Goal: Task Accomplishment & Management: Manage account settings

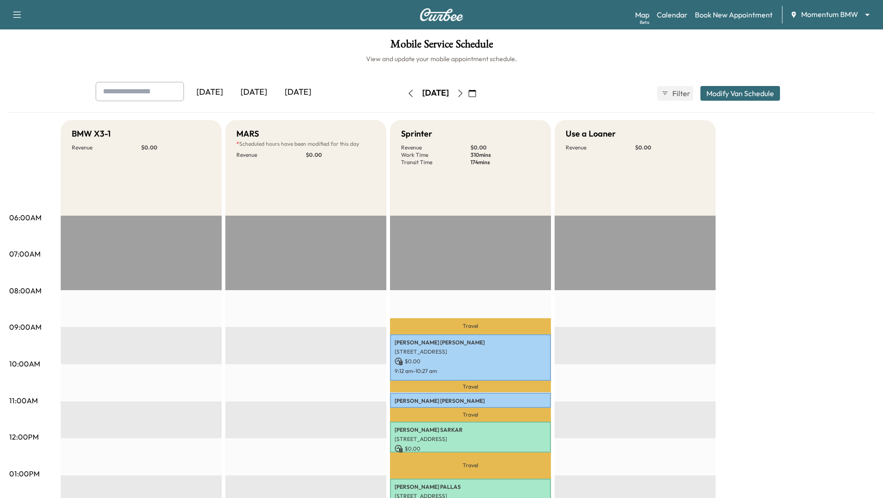
click at [468, 92] on button "button" at bounding box center [460, 93] width 16 height 15
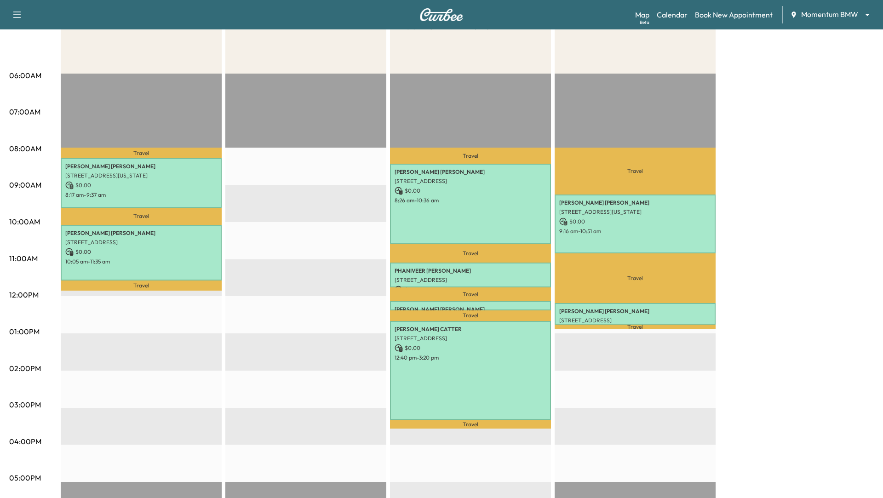
scroll to position [146, 0]
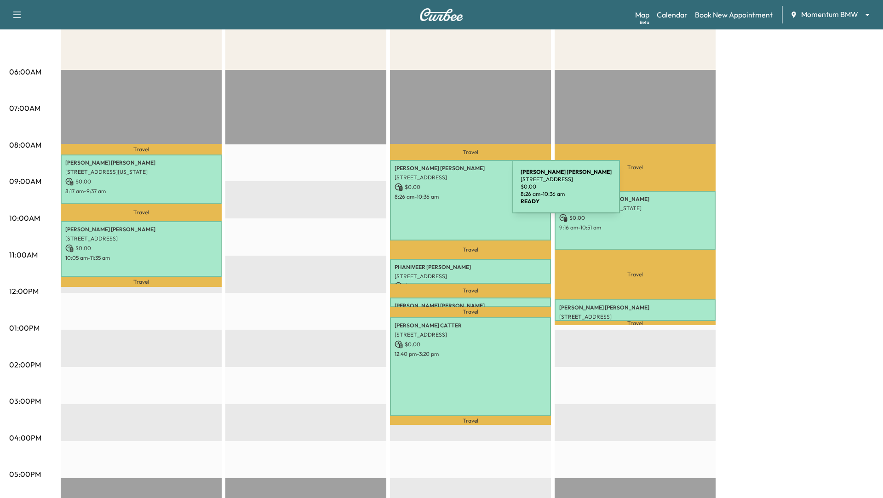
click at [443, 193] on p "8:26 am - 10:36 am" at bounding box center [470, 196] width 152 height 7
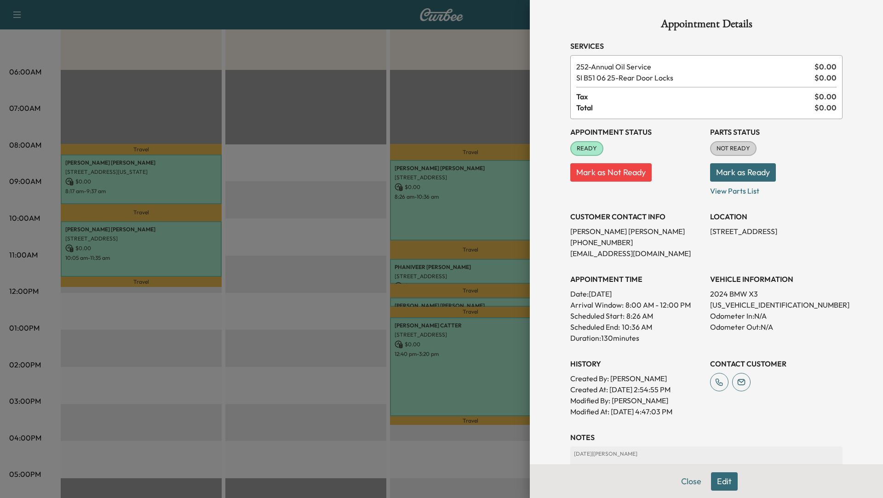
click at [454, 392] on div at bounding box center [441, 249] width 883 height 498
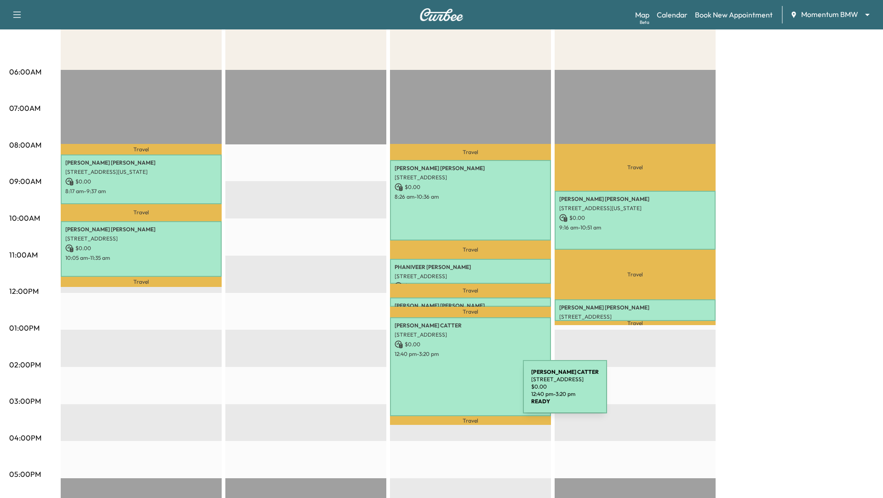
click at [454, 392] on div "JESSICA CATTER 5718 Westheimer Rd, Houston, TX 77057, USA $ 0.00 12:40 pm - 3:2…" at bounding box center [470, 366] width 161 height 99
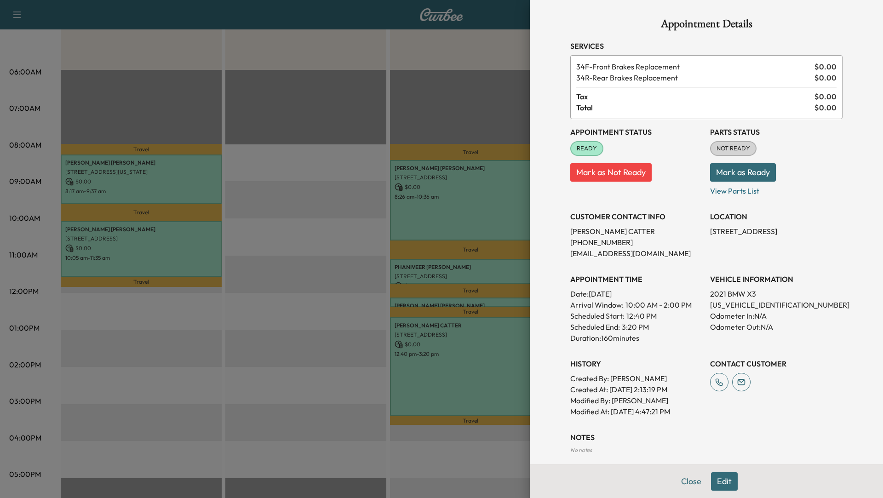
click at [179, 251] on div at bounding box center [441, 249] width 883 height 498
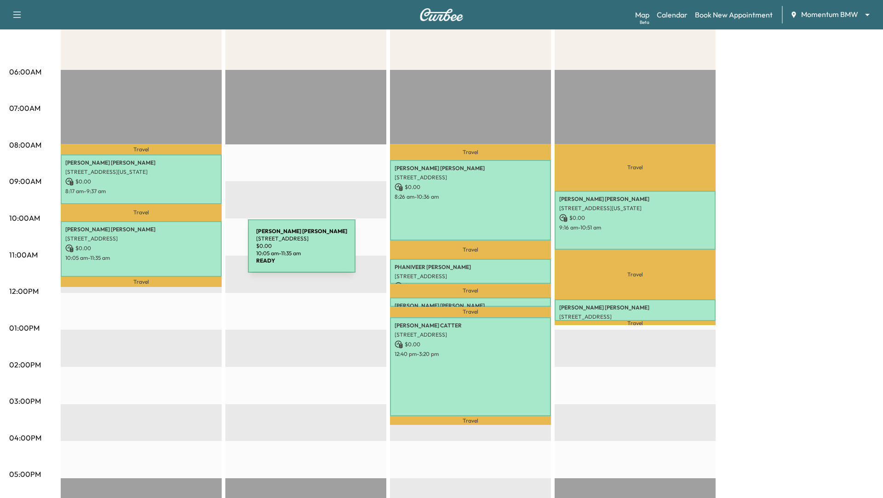
click at [179, 251] on p "$ 0.00" at bounding box center [141, 248] width 152 height 8
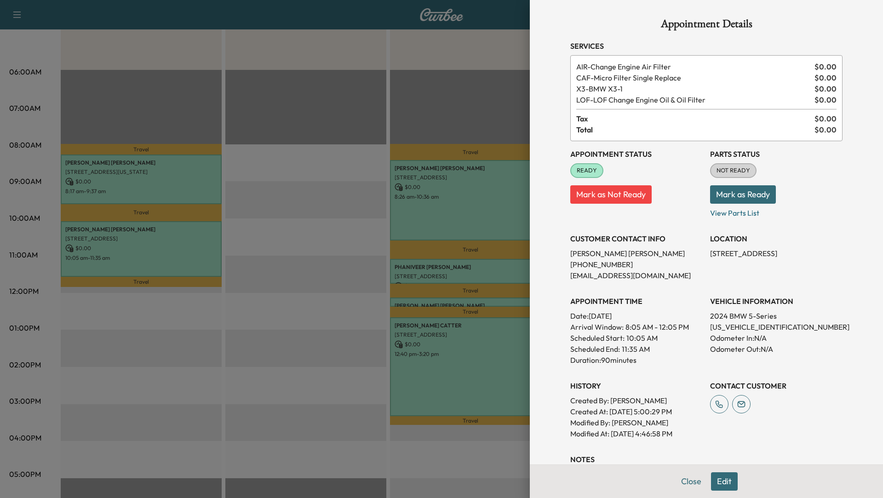
click at [257, 337] on div at bounding box center [441, 249] width 883 height 498
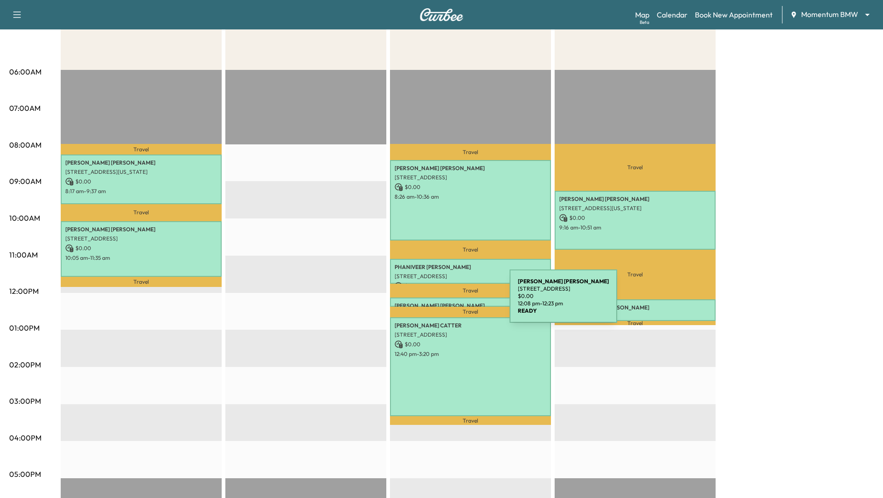
click at [440, 302] on p "NEVILLE RAVJI" at bounding box center [470, 305] width 152 height 7
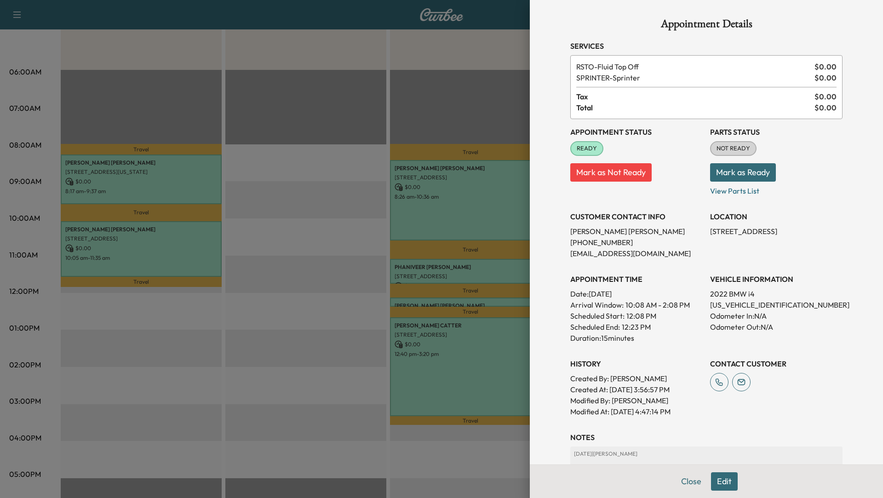
click at [255, 324] on div at bounding box center [441, 249] width 883 height 498
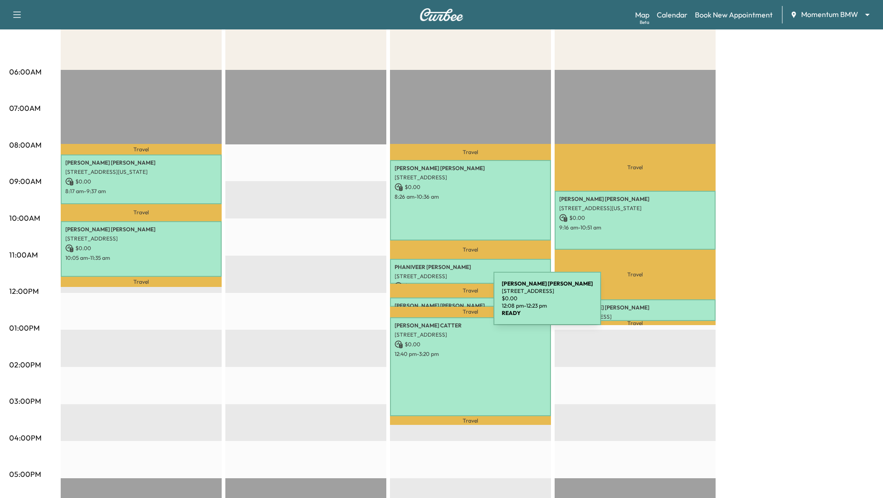
click at [424, 304] on p "NEVILLE RAVJI" at bounding box center [470, 305] width 152 height 7
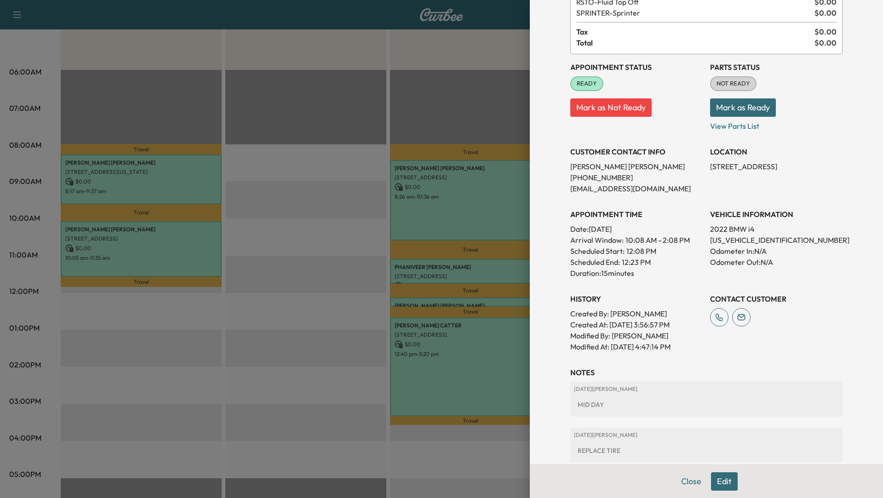
scroll to position [0, 0]
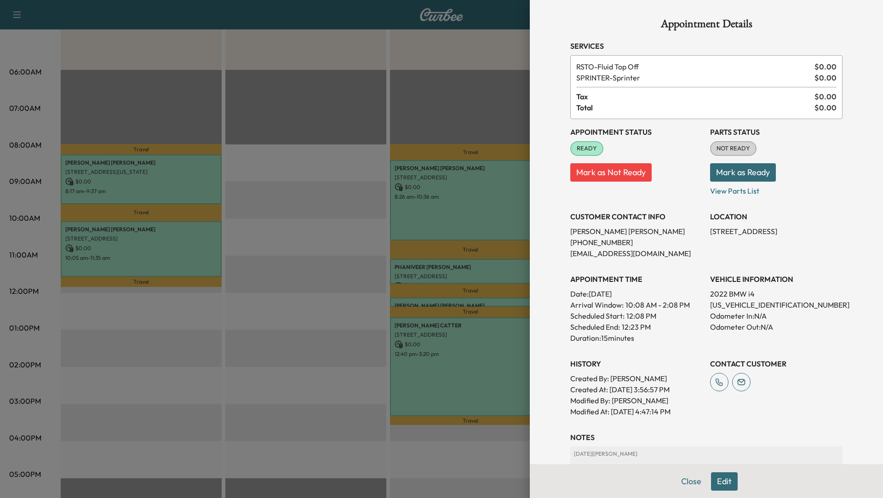
click at [723, 486] on button "Edit" at bounding box center [724, 481] width 27 height 18
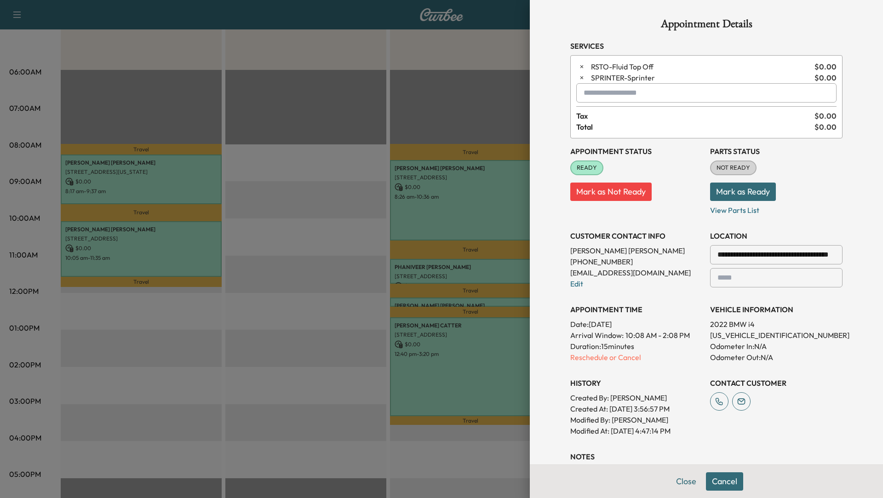
click at [582, 90] on div at bounding box center [585, 92] width 11 height 11
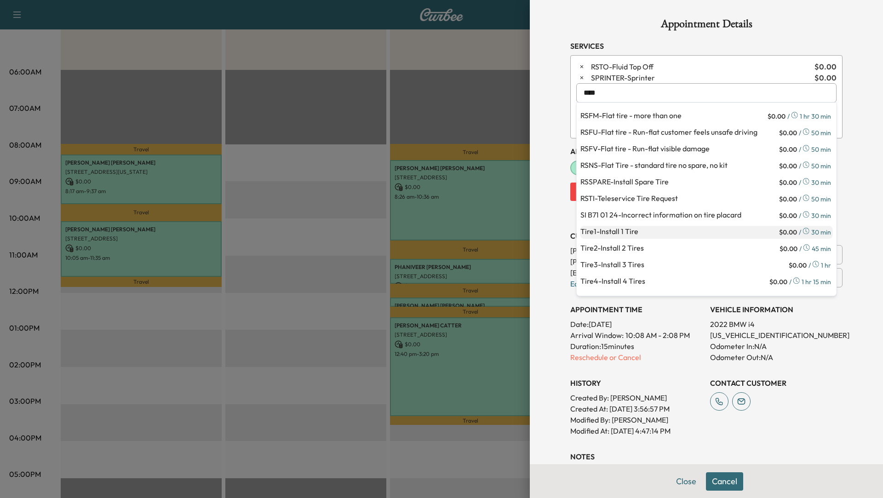
click at [616, 229] on p "Tire1 - Install 1 Tire" at bounding box center [678, 232] width 197 height 13
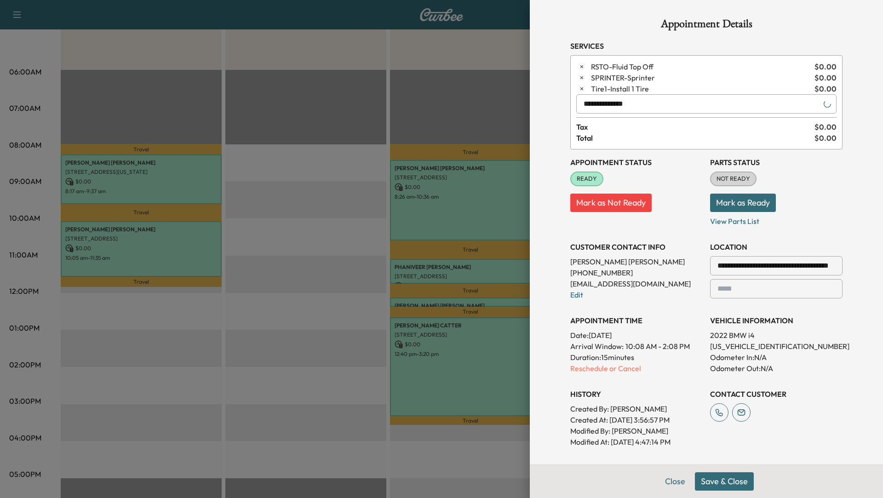
type input "**********"
click at [716, 482] on button "Save & Close" at bounding box center [724, 481] width 59 height 18
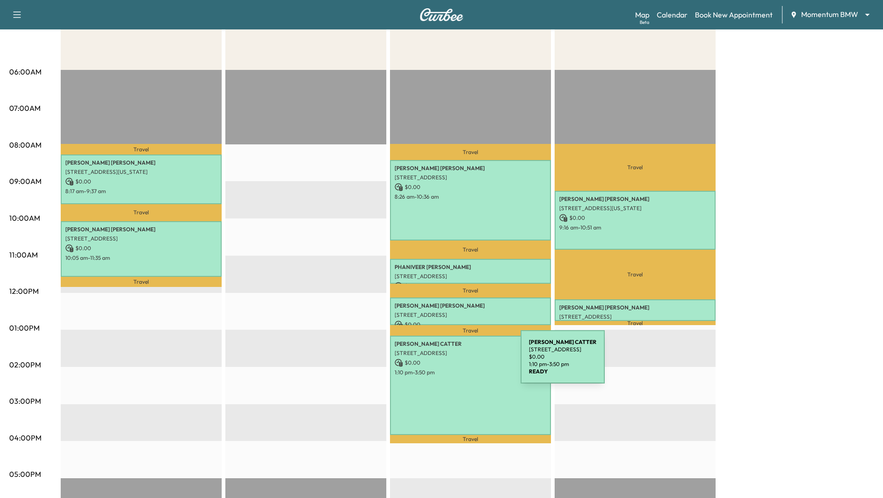
click at [451, 362] on p "$ 0.00" at bounding box center [470, 363] width 152 height 8
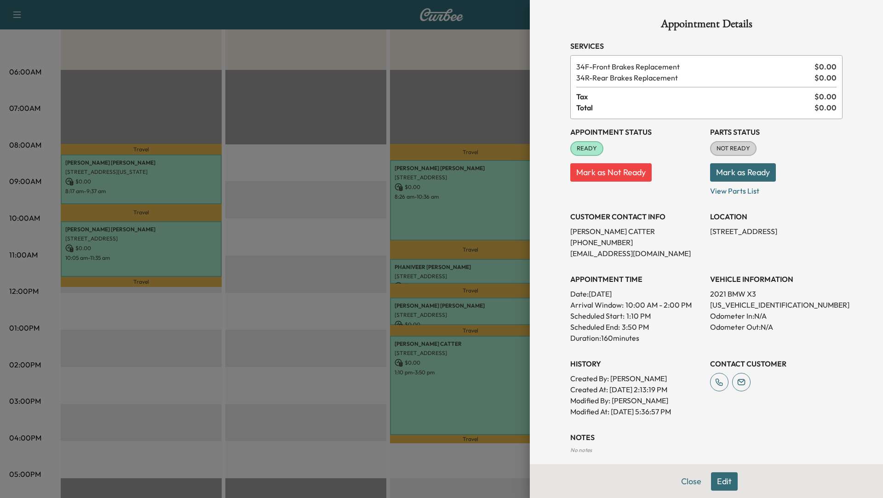
click at [468, 305] on div at bounding box center [441, 249] width 883 height 498
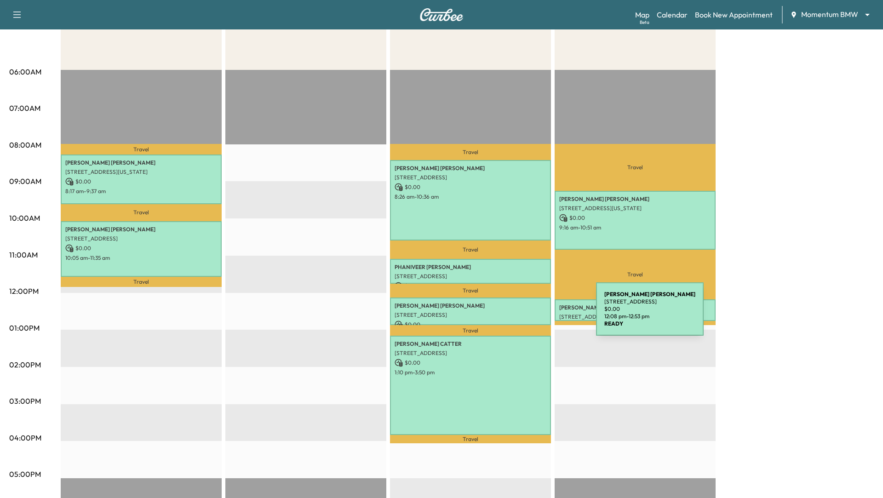
click at [527, 314] on p "6026 Camellia St, Houston, TX 77007, USA" at bounding box center [470, 314] width 152 height 7
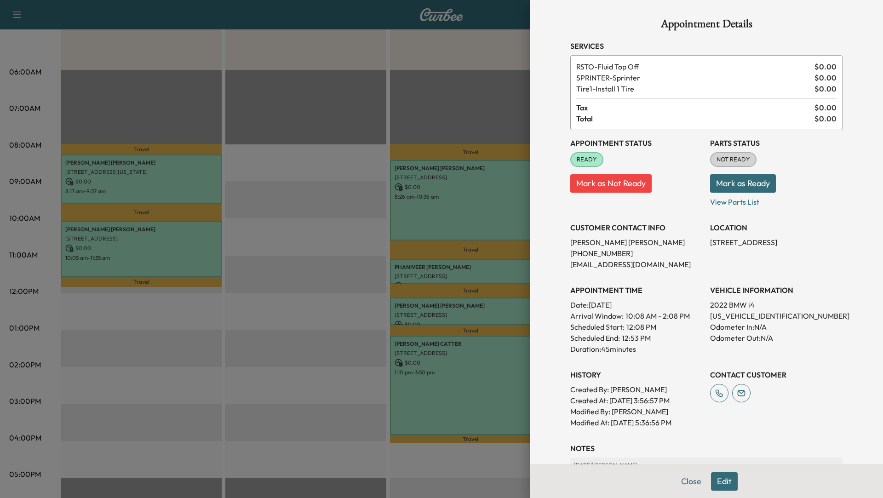
scroll to position [136, 0]
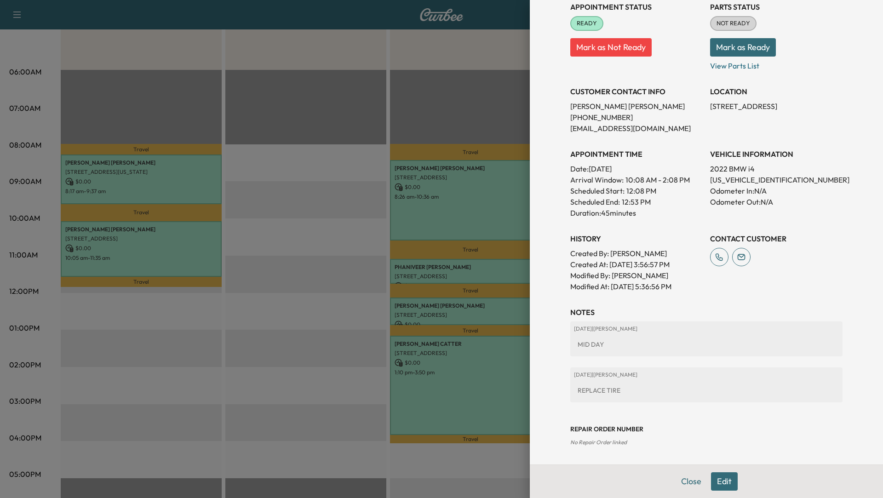
click at [462, 204] on div at bounding box center [441, 249] width 883 height 498
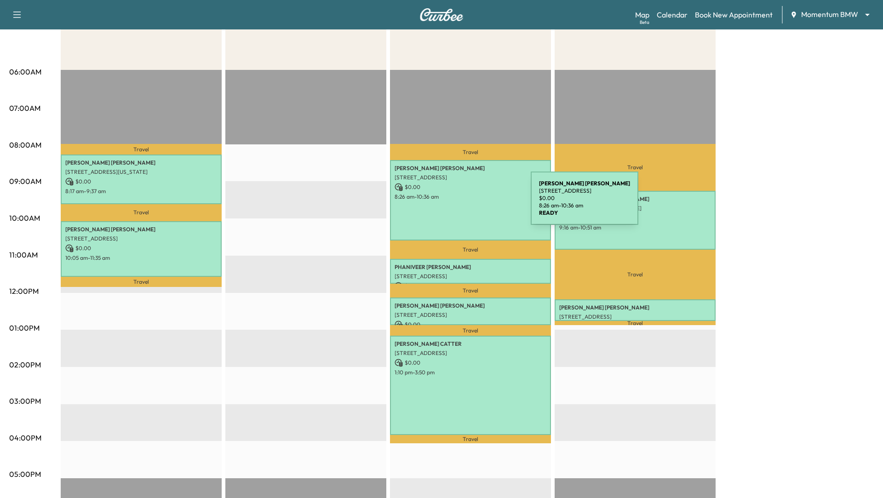
click at [462, 204] on div "DIANA WALKER 7038 Belle Meadow Ln, Rosenberg, TX 77469, USA $ 0.00 8:26 am - 10…" at bounding box center [470, 200] width 161 height 80
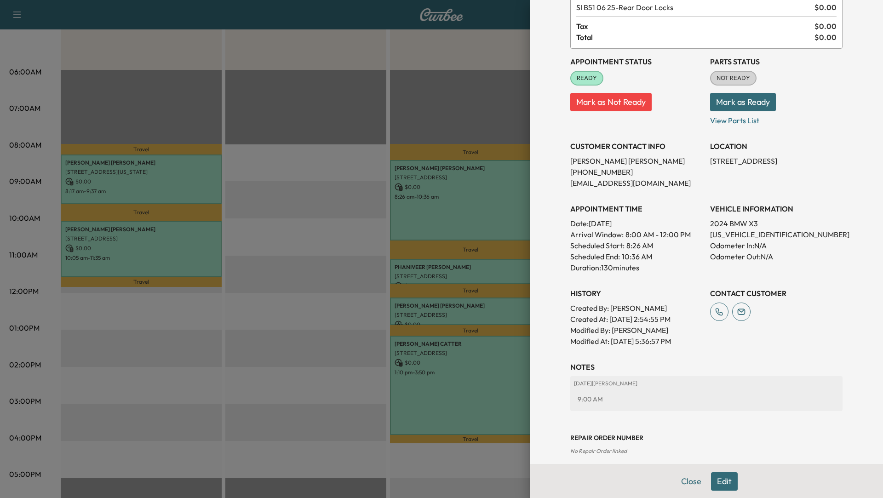
scroll to position [79, 0]
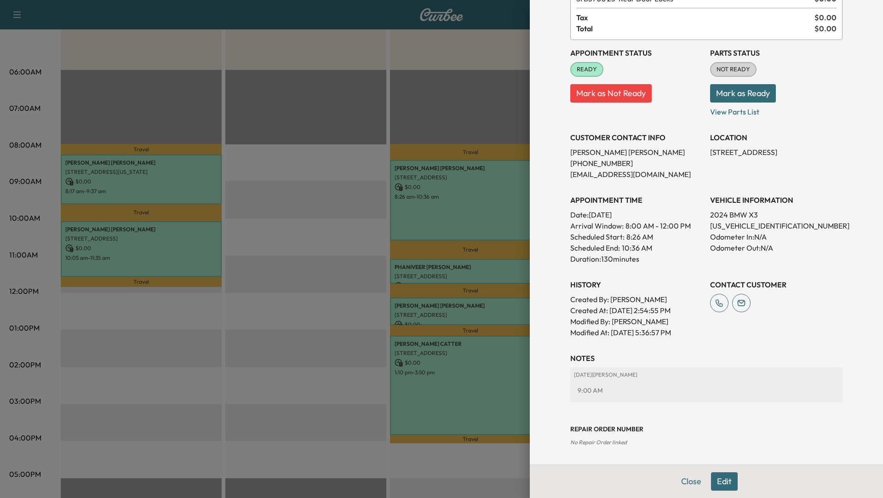
click at [294, 185] on div at bounding box center [441, 249] width 883 height 498
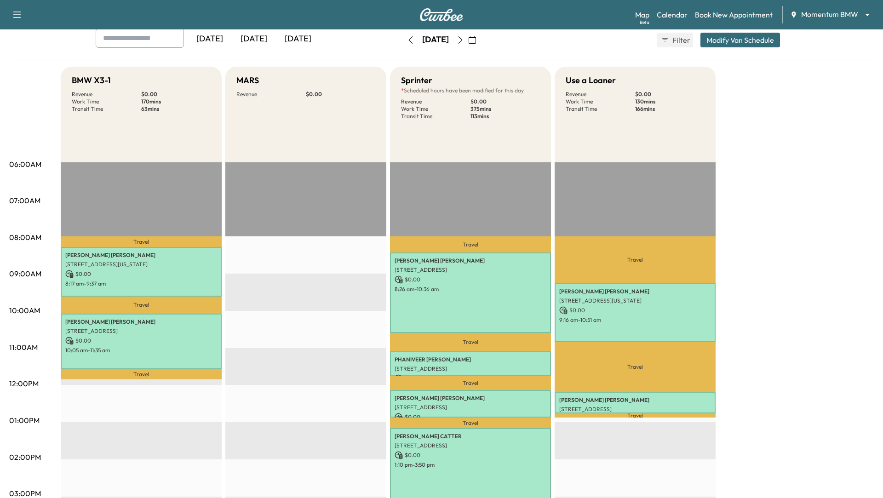
scroll to position [16, 0]
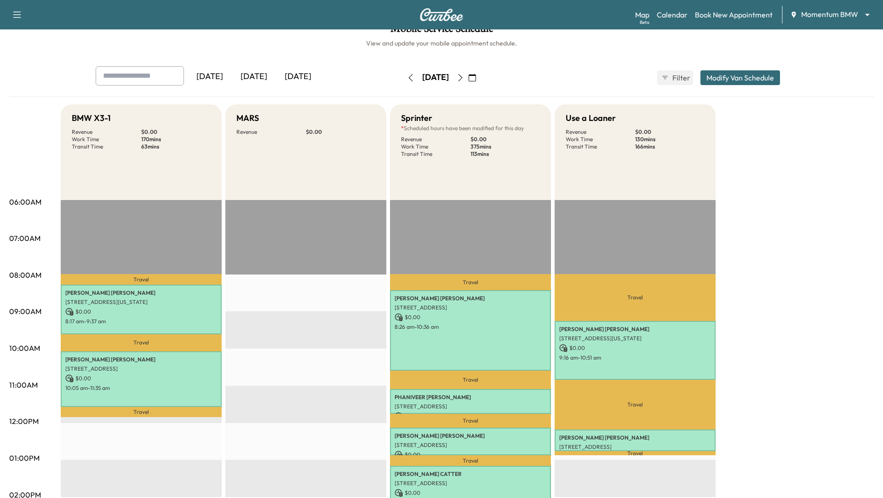
click at [736, 78] on button "Modify Van Schedule" at bounding box center [740, 77] width 80 height 15
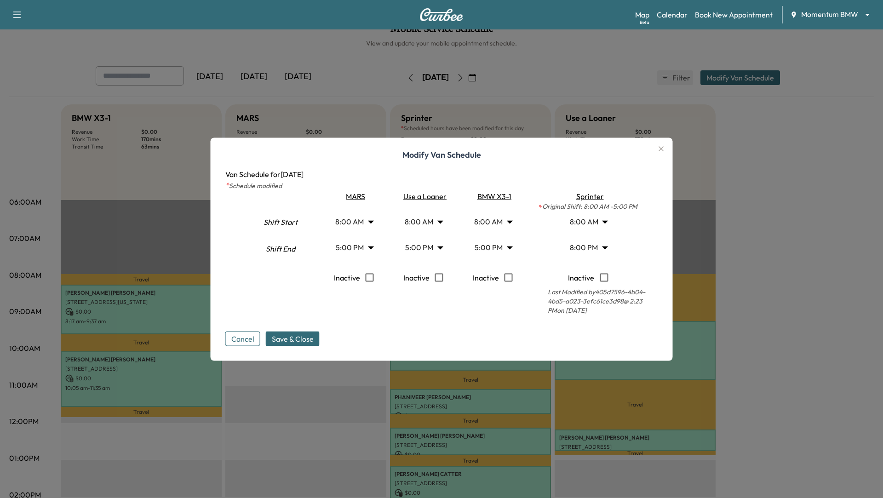
click at [605, 218] on body "Support Log Out Map Beta Calendar Book New Appointment Momentum BMW ******** ​ …" at bounding box center [441, 233] width 883 height 498
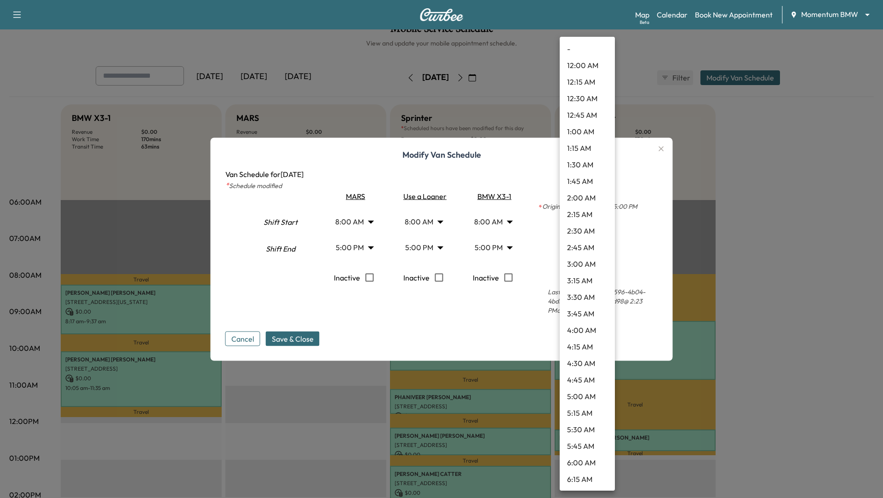
scroll to position [331, 0]
click at [582, 292] on li "8:30 AM" at bounding box center [587, 297] width 55 height 17
type input "***"
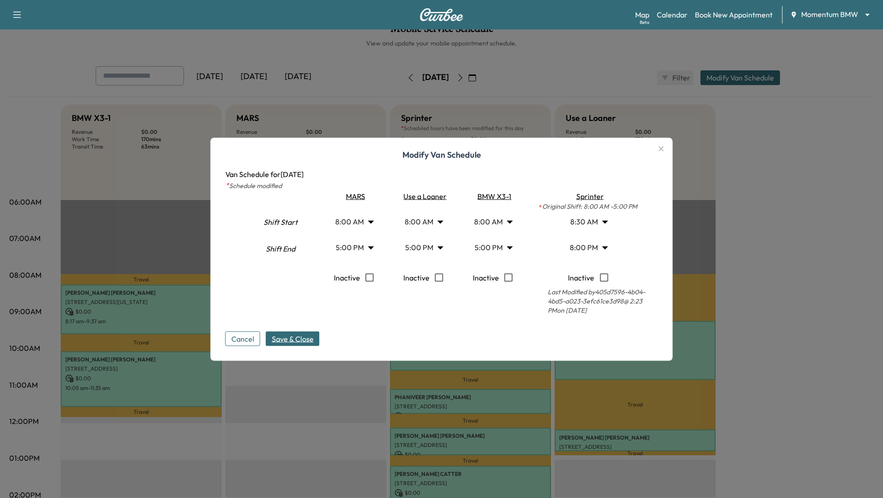
click at [297, 337] on span "Save & Close" at bounding box center [293, 338] width 42 height 11
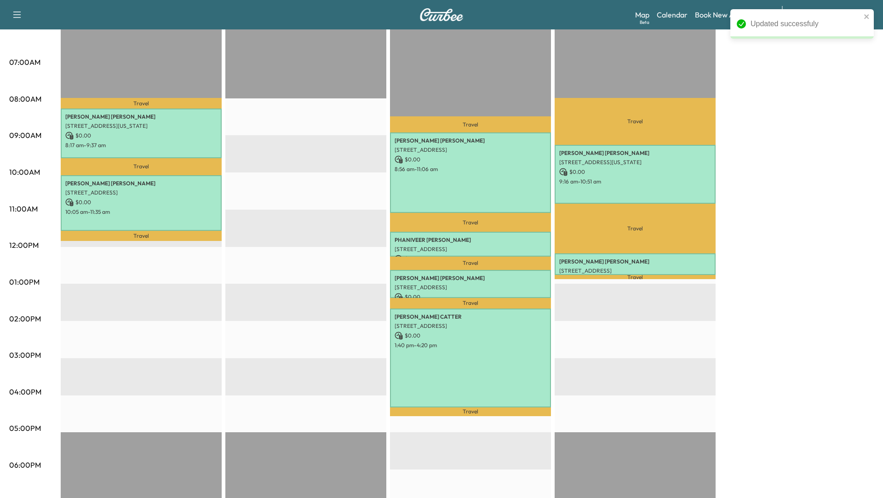
scroll to position [208, 0]
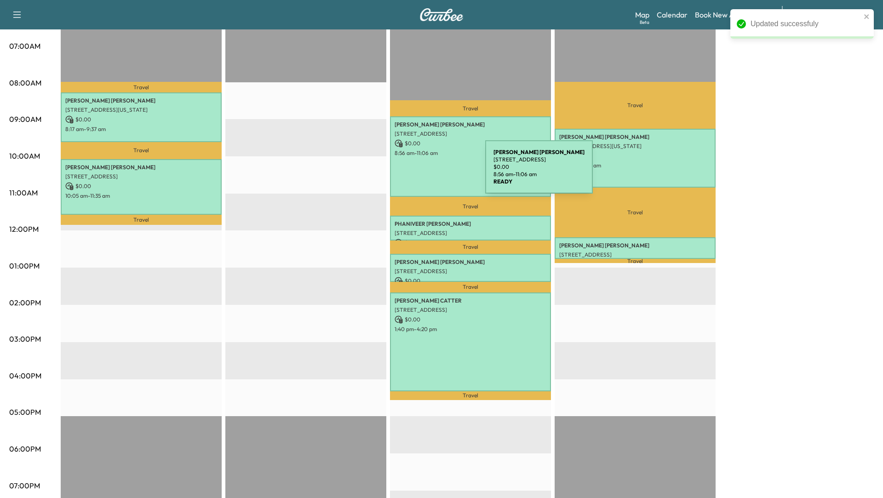
click at [416, 172] on div "DIANA WALKER 7038 Belle Meadow Ln, Rosenberg, TX 77469, USA $ 0.00 8:56 am - 11…" at bounding box center [470, 156] width 161 height 80
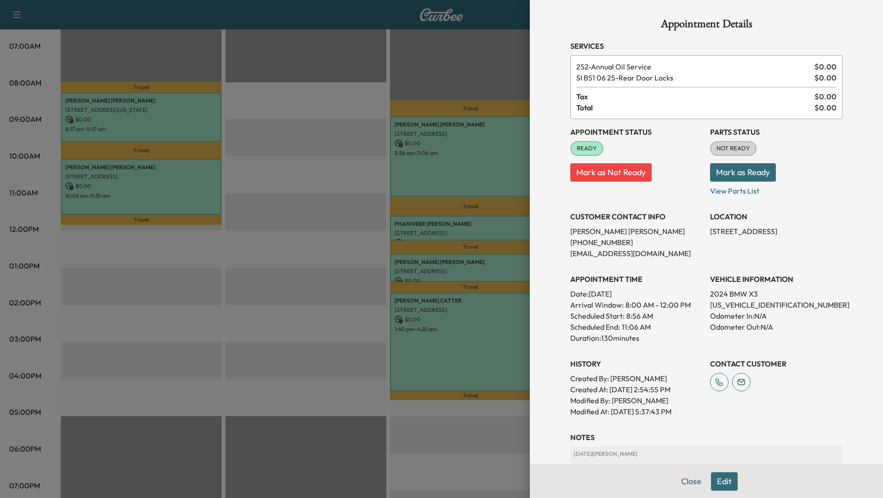
click at [428, 227] on div at bounding box center [441, 249] width 883 height 498
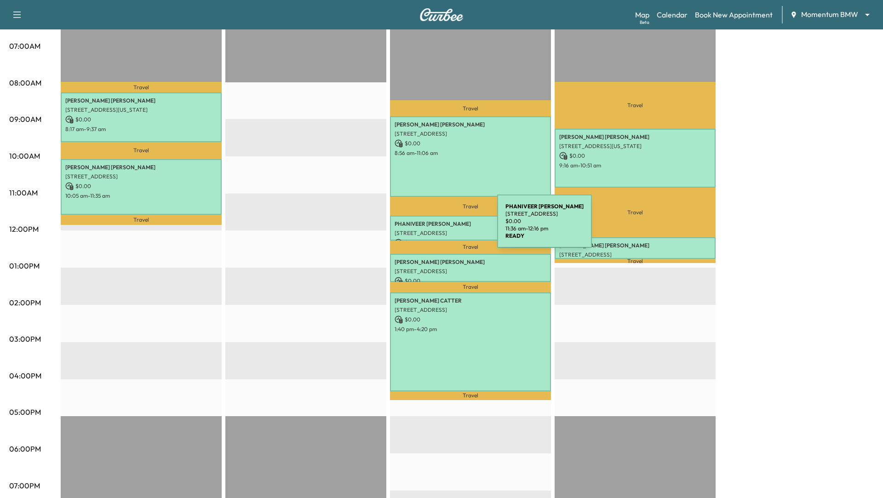
click at [428, 227] on p "PHANIVEER VALLABHANENI" at bounding box center [470, 223] width 152 height 7
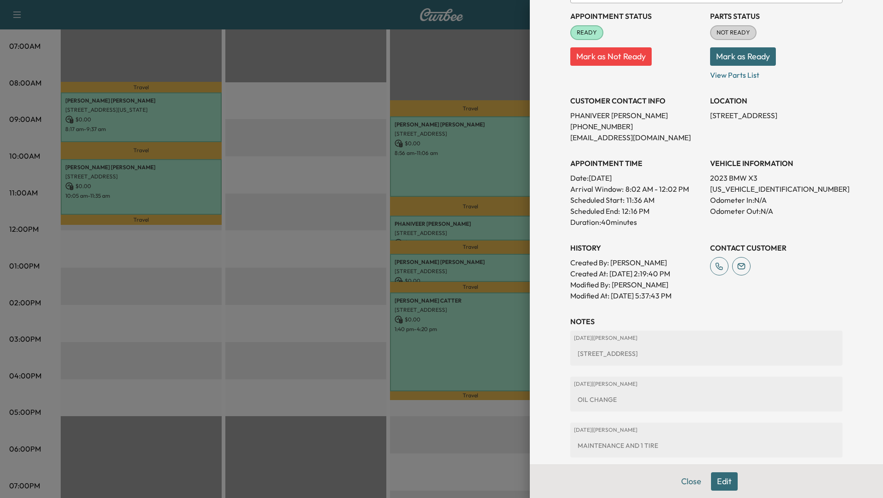
scroll to position [0, 0]
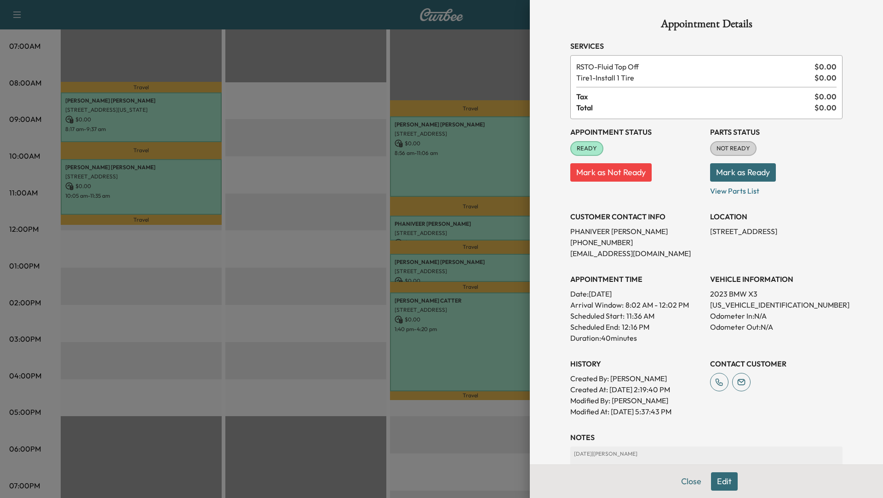
click at [720, 483] on button "Edit" at bounding box center [724, 481] width 27 height 18
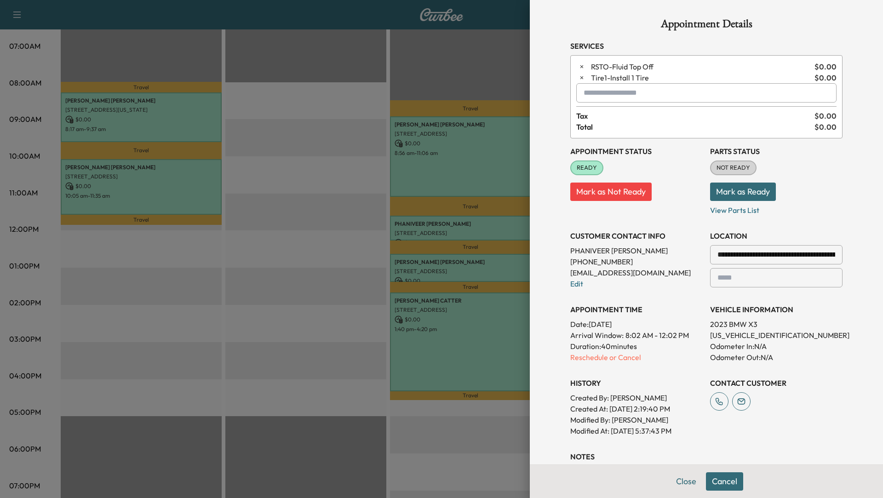
click at [642, 94] on input "text" at bounding box center [706, 92] width 260 height 19
click at [649, 115] on p "LOF - LOF Change Engine Oil & Oil Filter" at bounding box center [678, 116] width 197 height 13
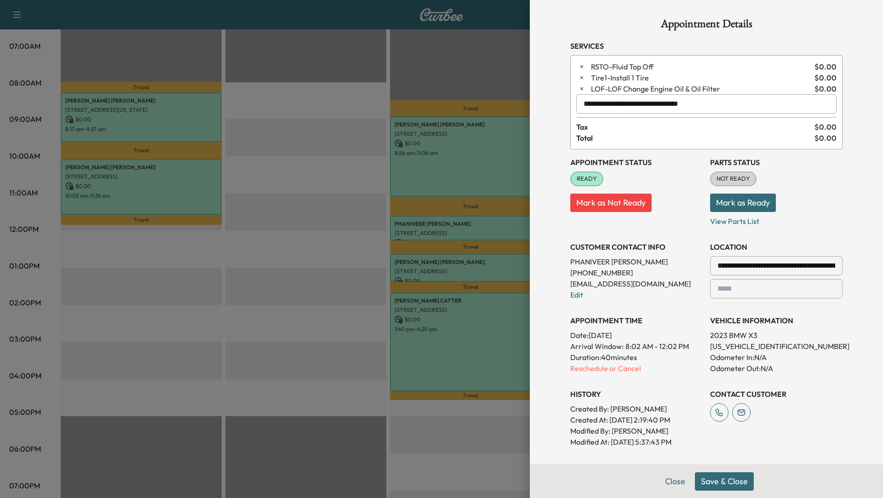
type input "**********"
click at [726, 483] on button "Save & Close" at bounding box center [724, 481] width 59 height 18
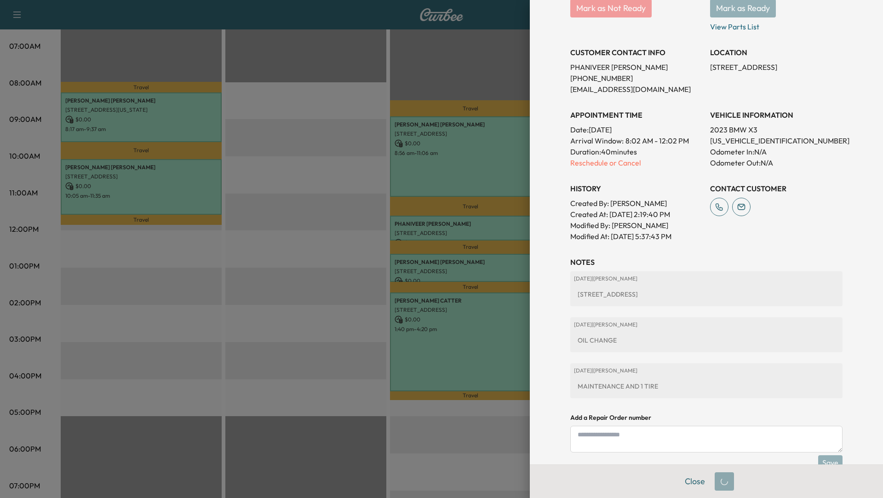
scroll to position [177, 0]
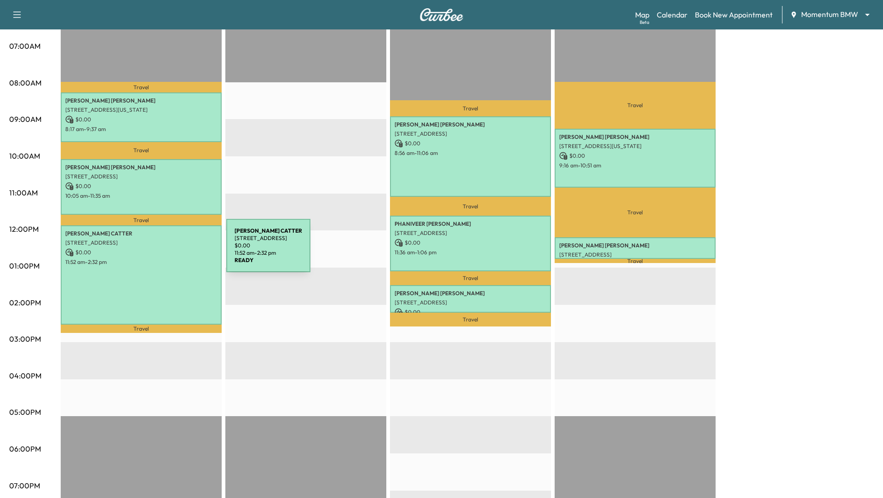
click at [157, 251] on p "$ 0.00" at bounding box center [141, 252] width 152 height 8
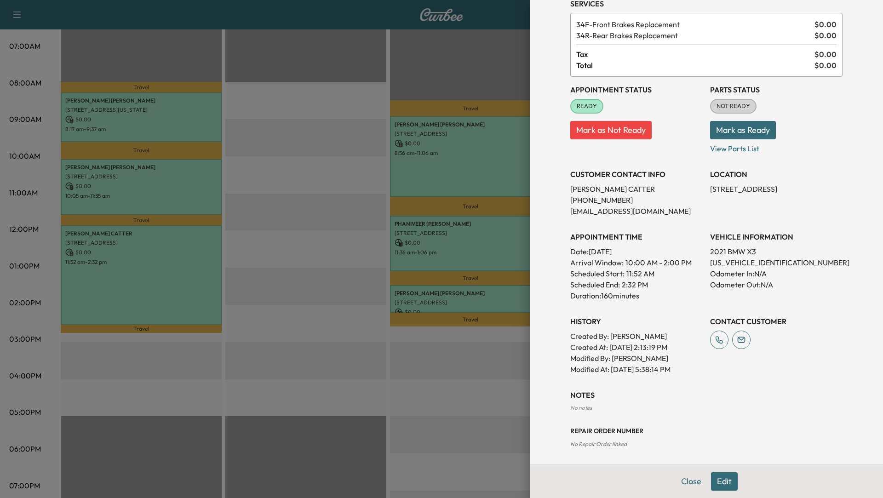
scroll to position [44, 0]
click at [322, 259] on div at bounding box center [441, 249] width 883 height 498
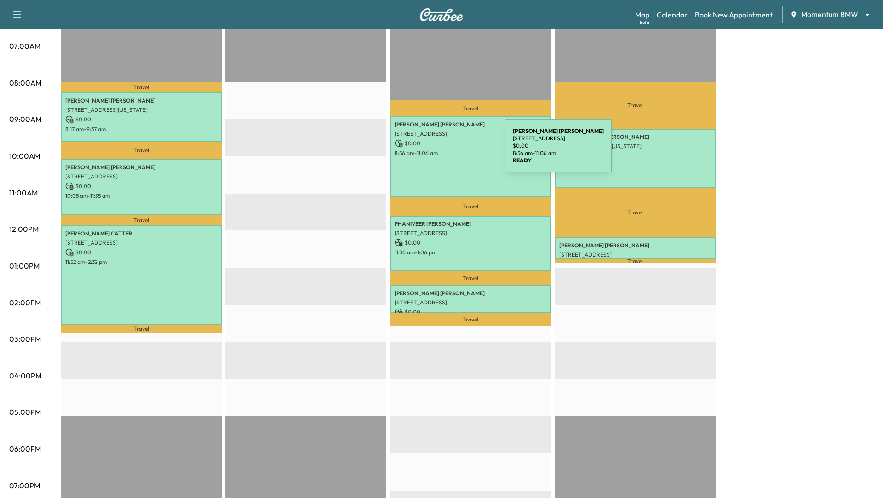
click at [435, 151] on p "8:56 am - 11:06 am" at bounding box center [470, 152] width 152 height 7
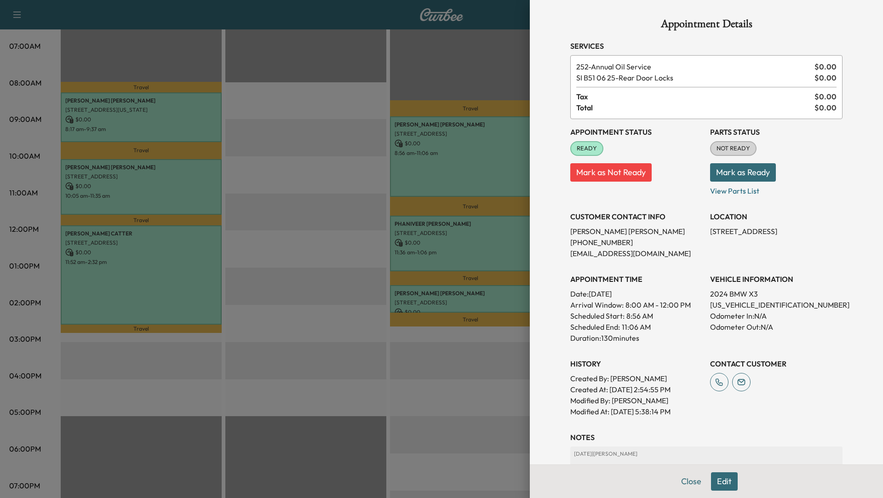
click at [425, 238] on div at bounding box center [441, 249] width 883 height 498
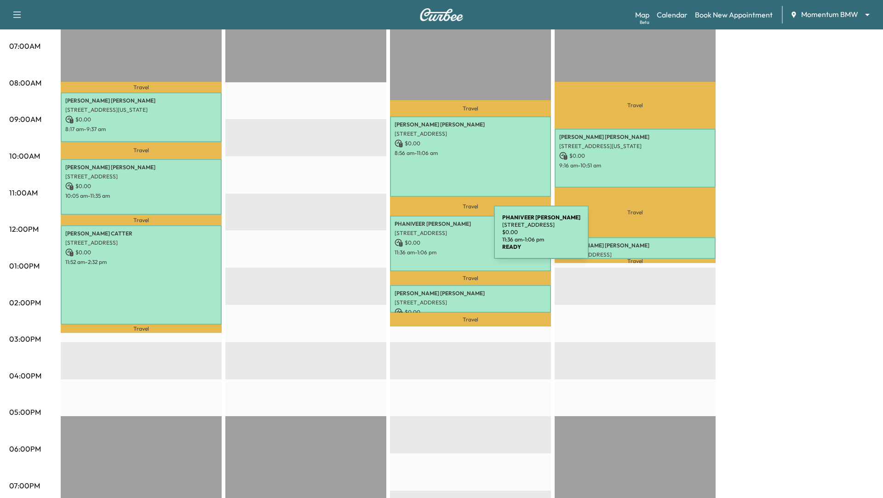
click at [425, 239] on p "$ 0.00" at bounding box center [470, 243] width 152 height 8
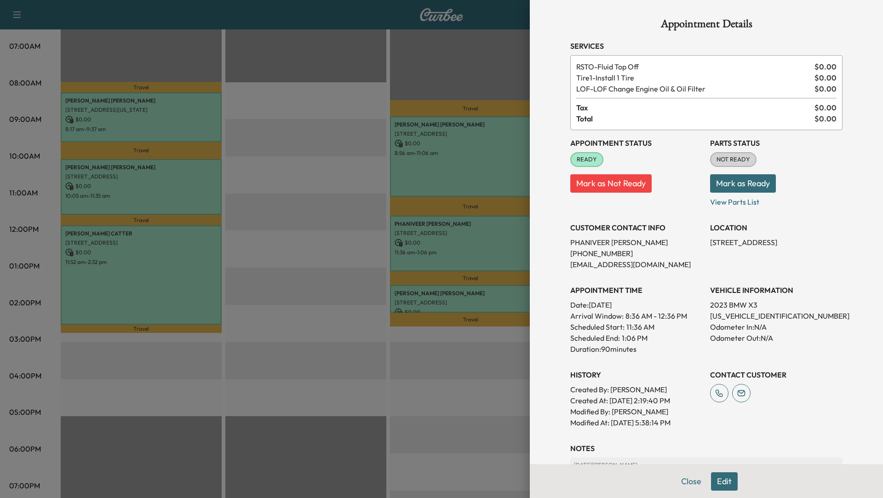
click at [477, 245] on div at bounding box center [441, 249] width 883 height 498
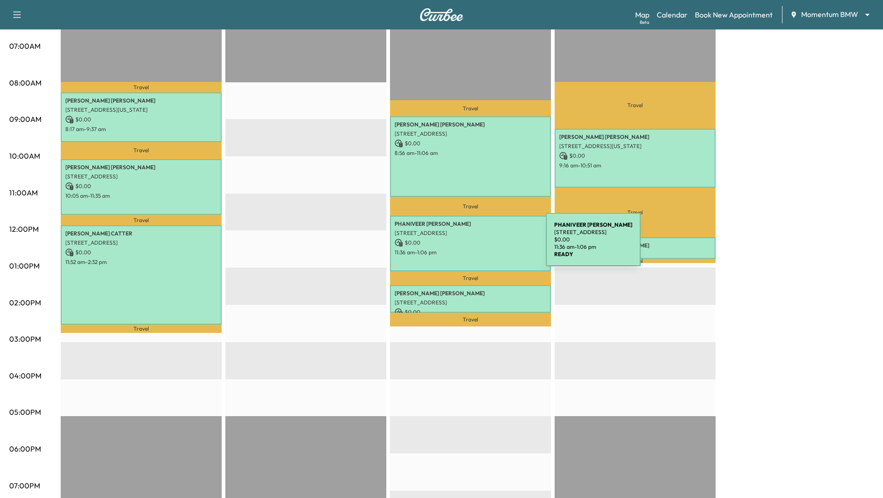
click at [477, 245] on p "$ 0.00" at bounding box center [470, 243] width 152 height 8
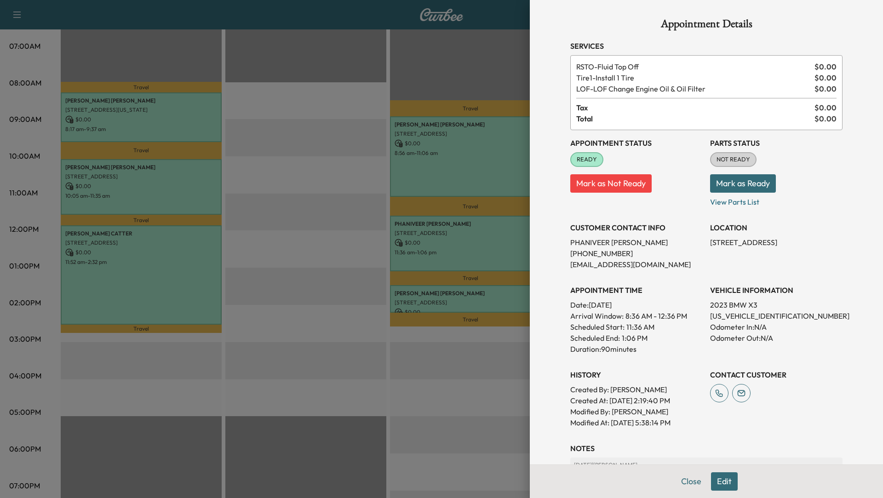
click at [720, 485] on button "Edit" at bounding box center [724, 481] width 27 height 18
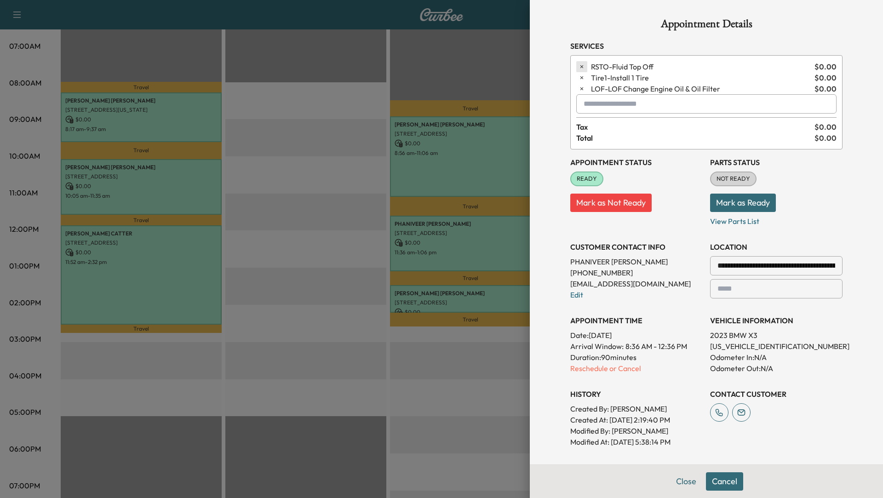
click at [580, 67] on icon "button" at bounding box center [581, 66] width 6 height 6
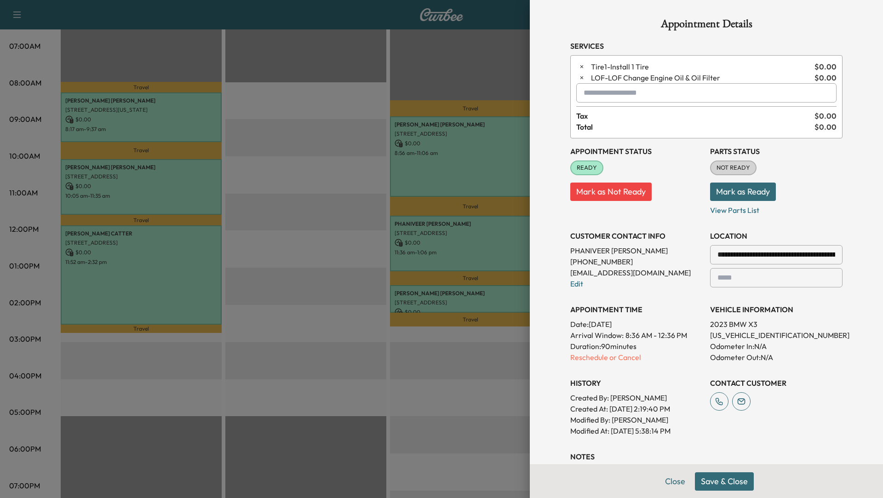
click at [737, 483] on button "Save & Close" at bounding box center [724, 481] width 59 height 18
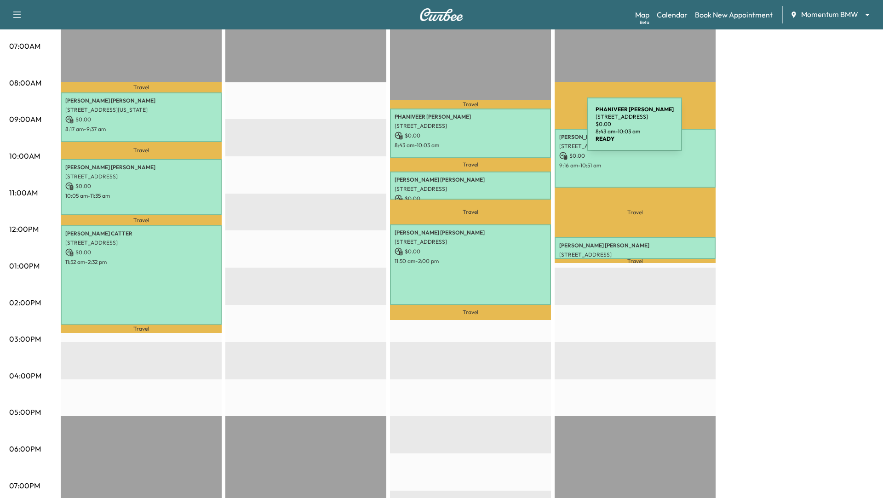
click at [514, 126] on p "11111 Wilcrest Green Dr, Houston, TX 77042, USA" at bounding box center [470, 125] width 152 height 7
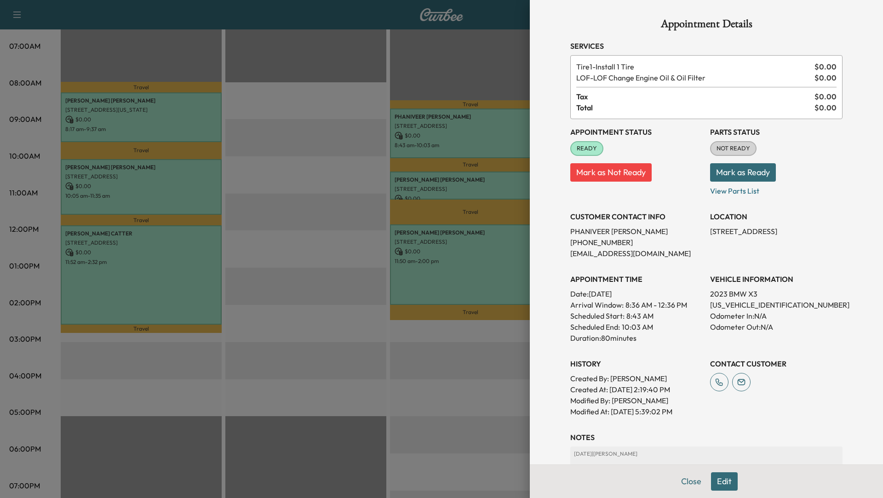
click at [728, 490] on button "Edit" at bounding box center [724, 481] width 27 height 18
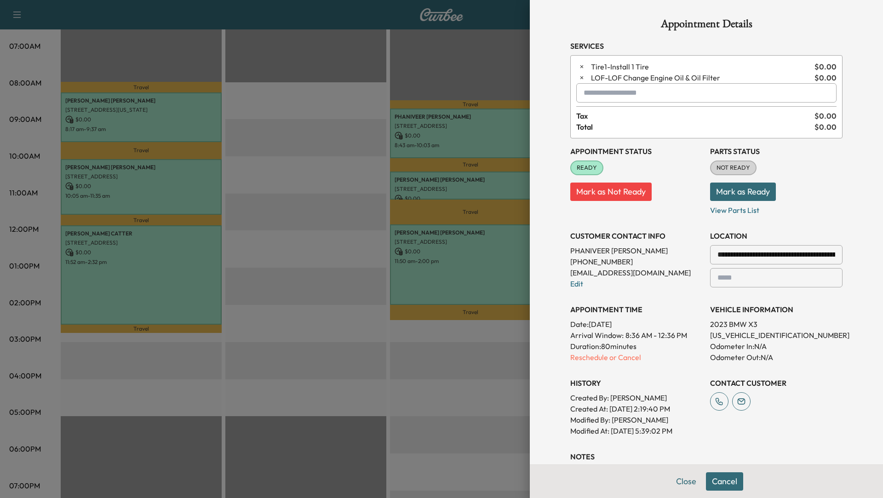
click at [603, 94] on input "text" at bounding box center [706, 92] width 260 height 19
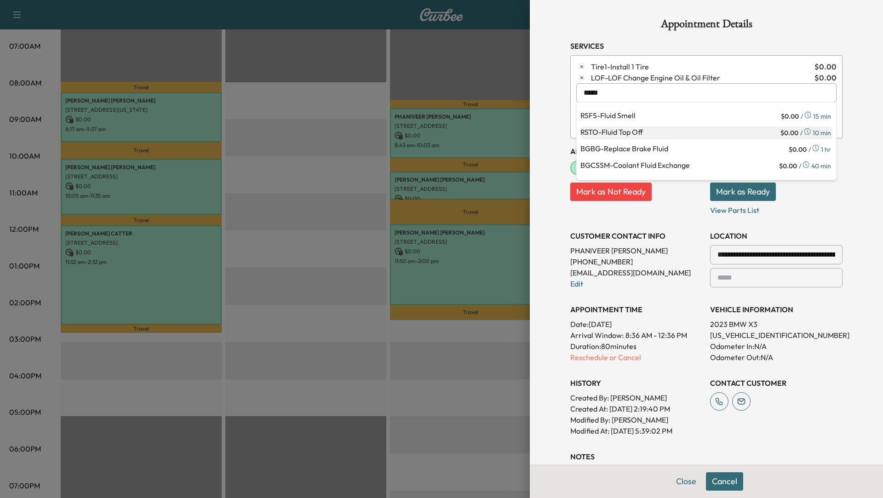
click at [643, 129] on p "RSTO - Fluid Top Off" at bounding box center [679, 132] width 198 height 13
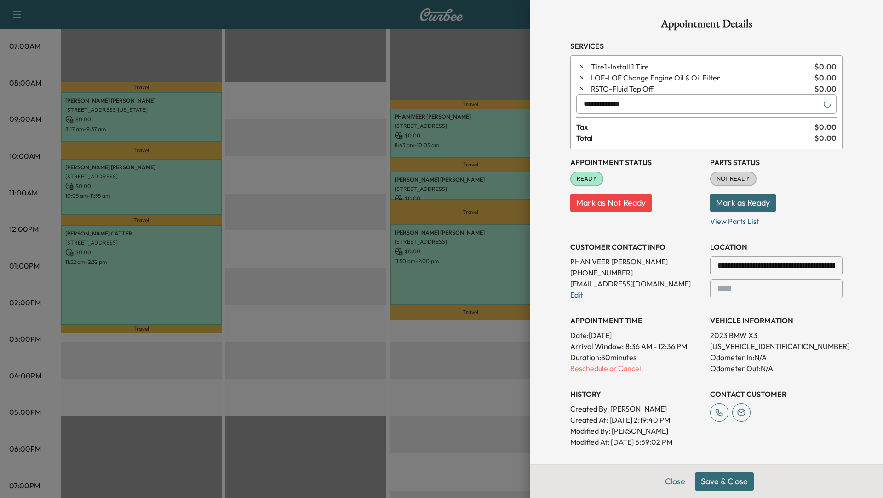
type input "**********"
click at [720, 481] on button "Save & Close" at bounding box center [724, 481] width 59 height 18
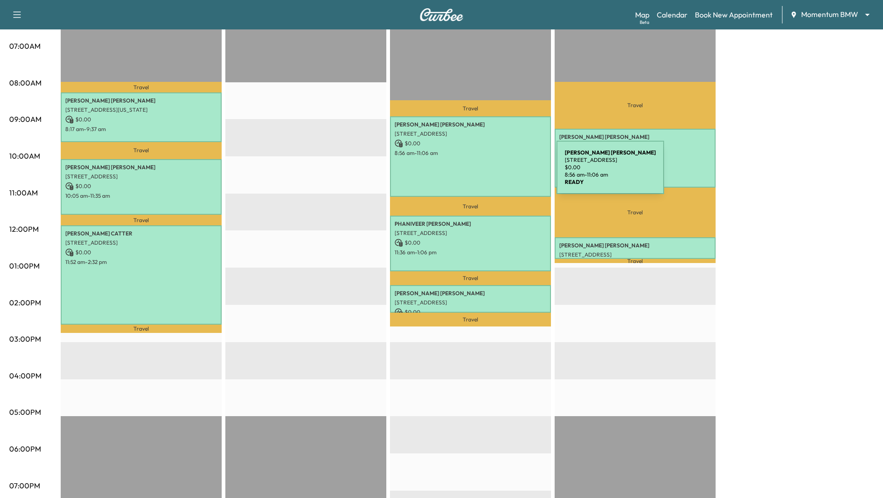
click at [487, 173] on div "DIANA WALKER 7038 Belle Meadow Ln, Rosenberg, TX 77469, USA $ 0.00 8:56 am - 11…" at bounding box center [470, 156] width 161 height 80
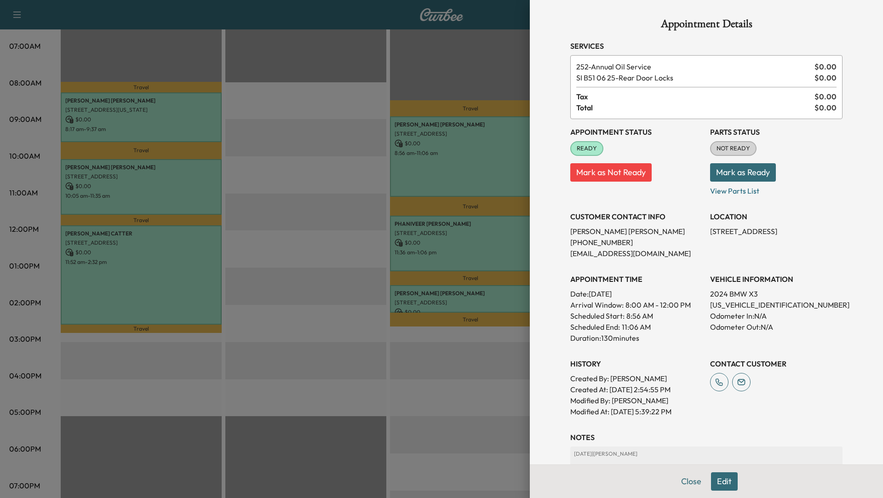
scroll to position [79, 0]
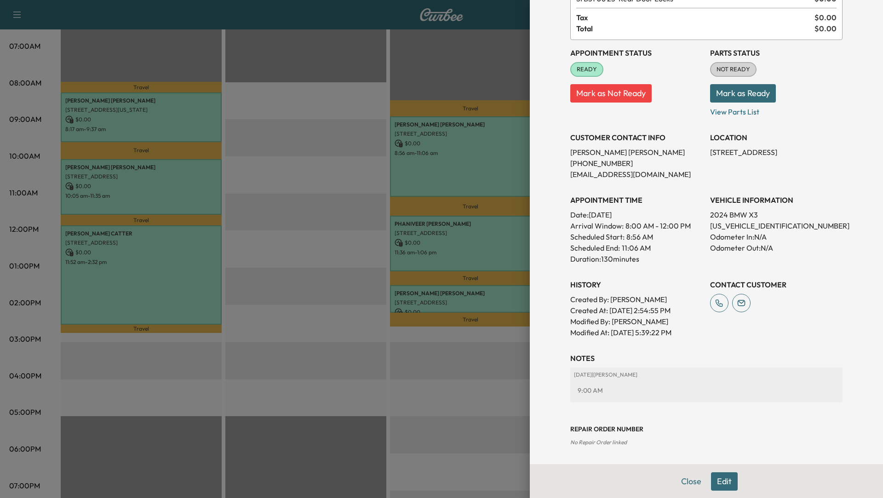
click at [319, 262] on div at bounding box center [441, 249] width 883 height 498
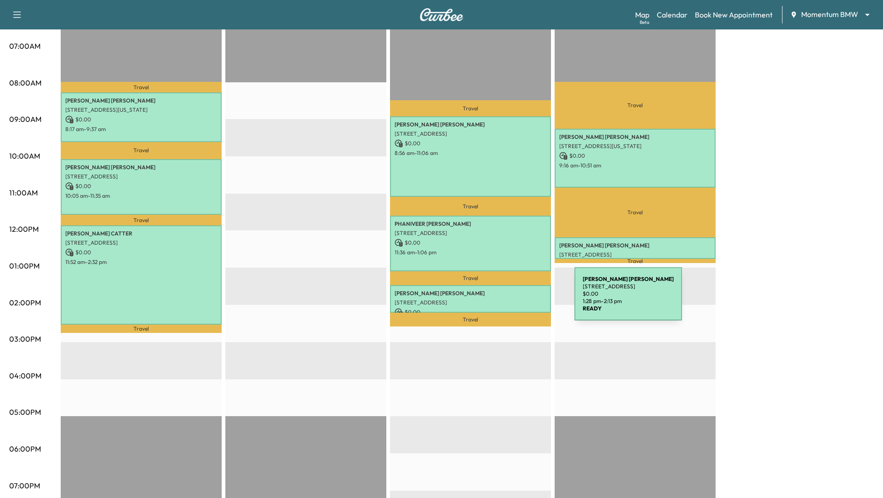
click at [505, 299] on p "6026 Camellia St, Houston, TX 77007, USA" at bounding box center [470, 302] width 152 height 7
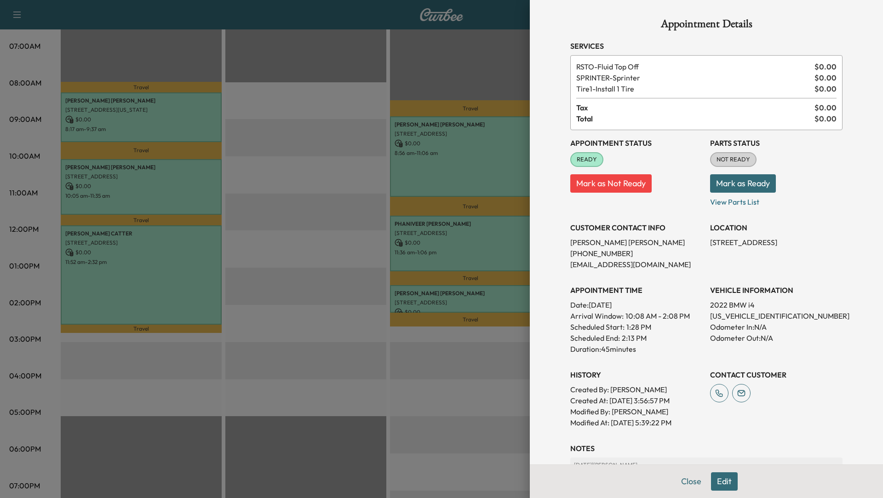
click at [457, 243] on div at bounding box center [441, 249] width 883 height 498
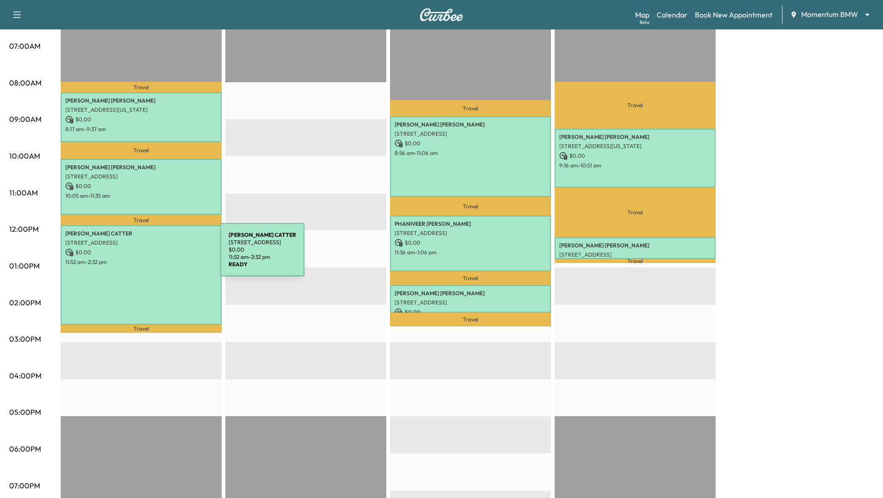
click at [138, 260] on p "11:52 am - 2:32 pm" at bounding box center [141, 261] width 152 height 7
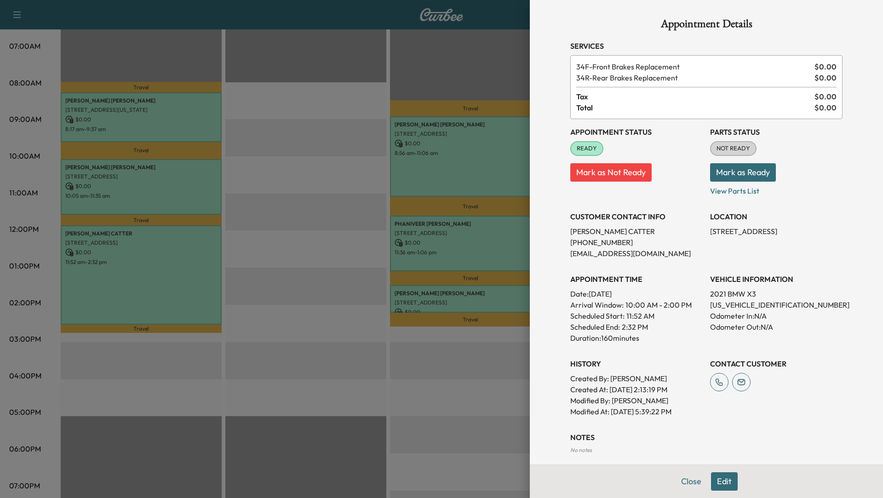
click at [405, 306] on div at bounding box center [441, 249] width 883 height 498
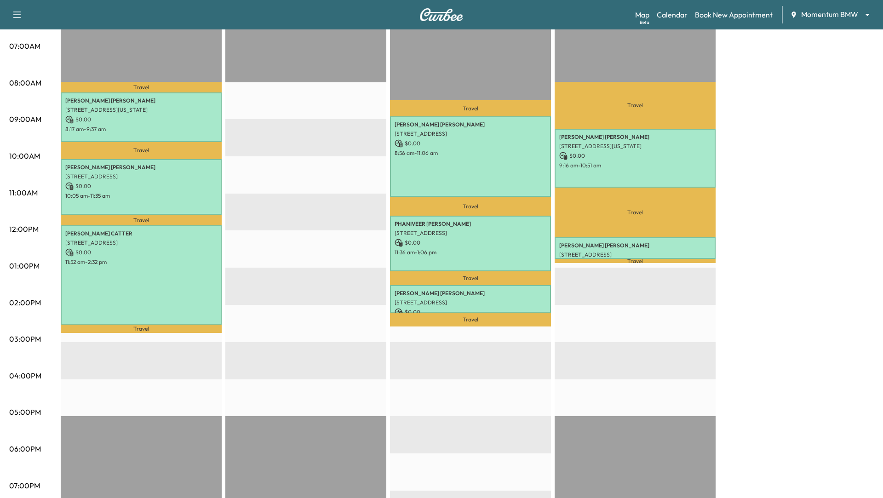
click at [324, 391] on div "EST Start" at bounding box center [305, 305] width 161 height 594
click at [503, 180] on div "DIANA WALKER 7038 Belle Meadow Ln, Rosenberg, TX 77469, USA $ 0.00 8:56 am - 11…" at bounding box center [470, 156] width 161 height 80
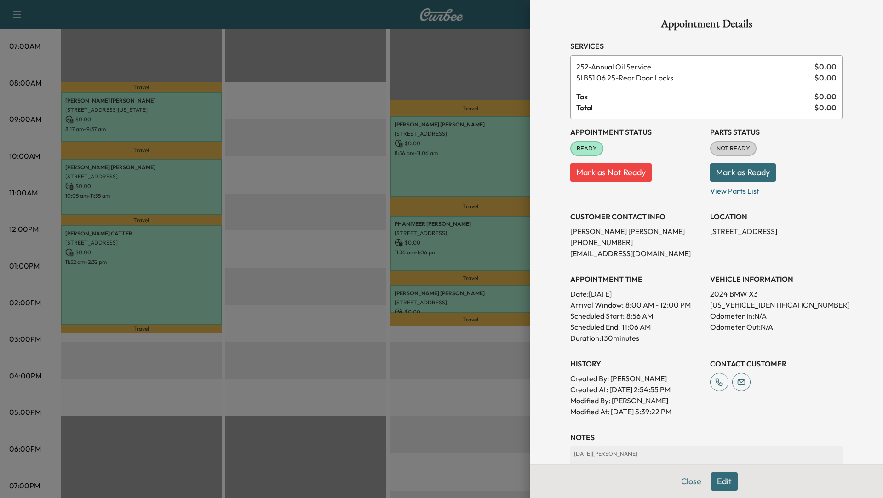
click at [306, 211] on div at bounding box center [441, 249] width 883 height 498
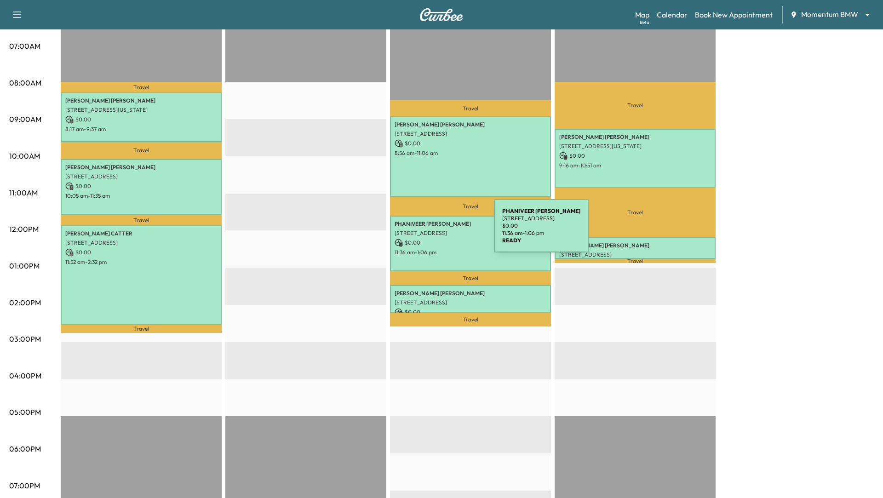
click at [427, 232] on p "11111 Wilcrest Green Dr, Houston, TX 77042, USA" at bounding box center [470, 232] width 152 height 7
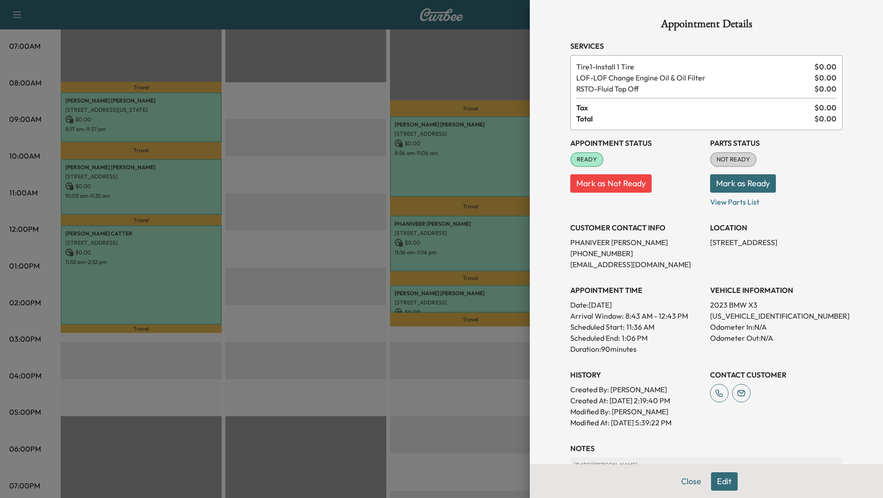
click at [316, 313] on div at bounding box center [441, 249] width 883 height 498
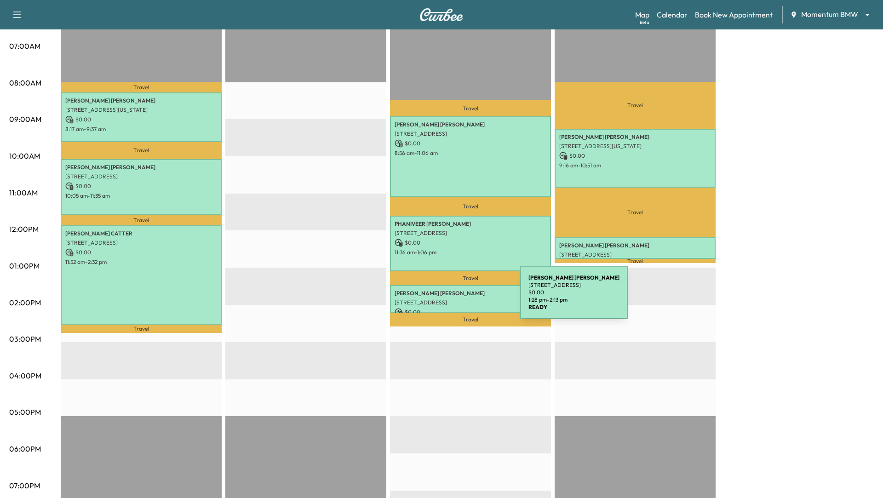
click at [451, 299] on p "6026 Camellia St, Houston, TX 77007, USA" at bounding box center [470, 302] width 152 height 7
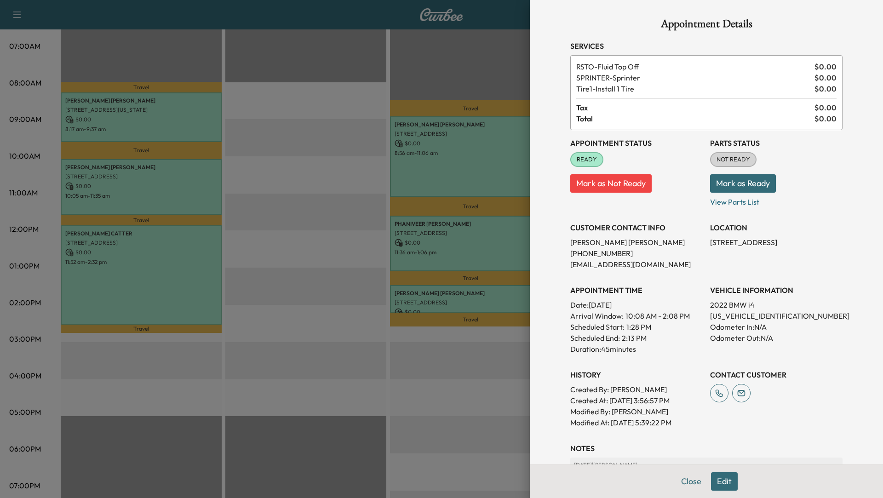
click at [720, 484] on button "Edit" at bounding box center [724, 481] width 27 height 18
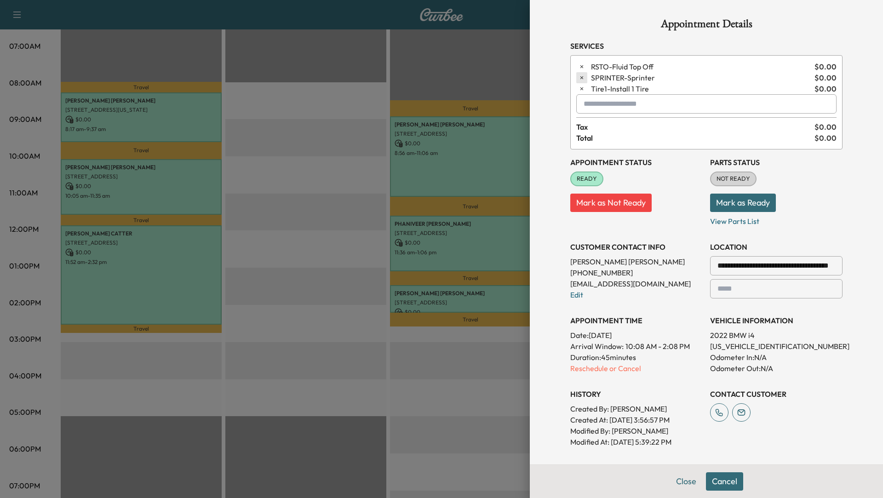
click at [580, 78] on icon "button" at bounding box center [581, 77] width 6 height 6
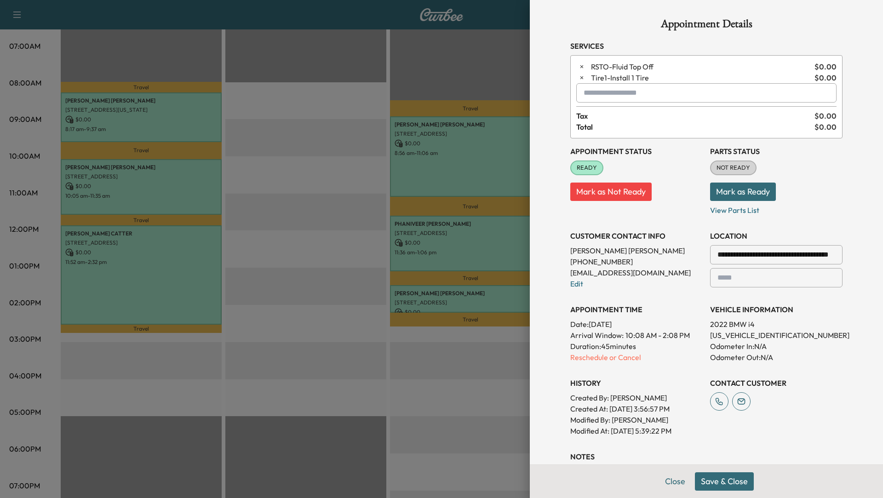
click at [720, 481] on button "Save & Close" at bounding box center [724, 481] width 59 height 18
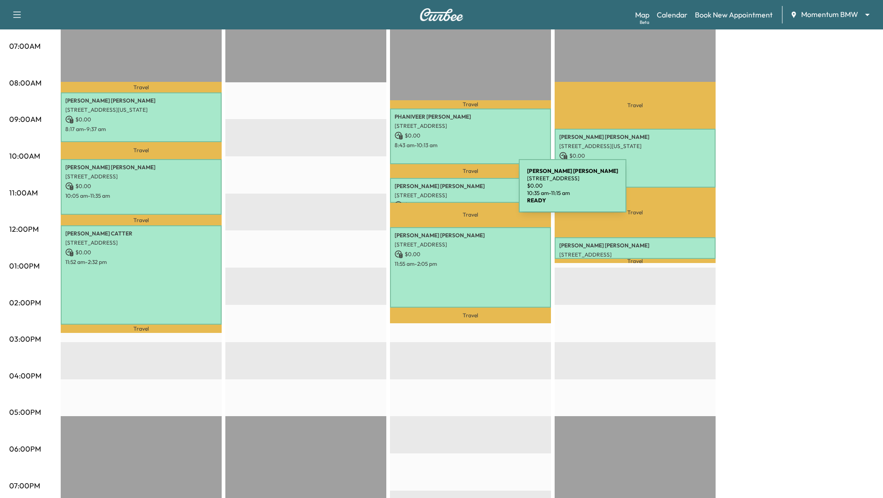
click at [449, 192] on p "6026 Camellia St, Houston, TX 77007, USA" at bounding box center [470, 195] width 152 height 7
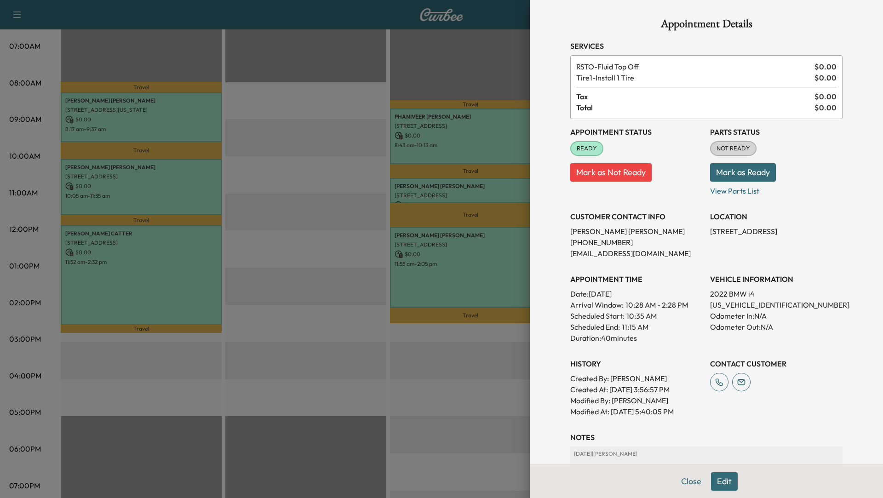
click at [740, 474] on div "Close Edit" at bounding box center [706, 481] width 353 height 34
click at [722, 479] on button "Edit" at bounding box center [724, 481] width 27 height 18
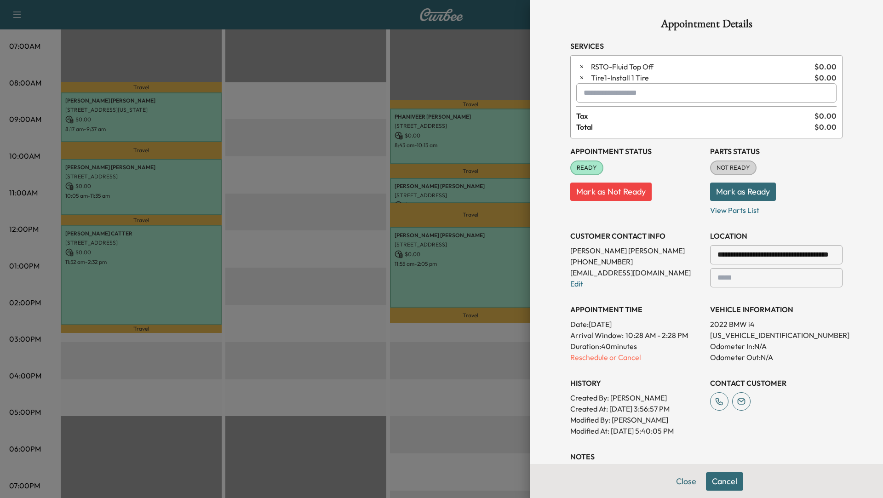
click at [603, 102] on input "text" at bounding box center [706, 92] width 260 height 19
click at [594, 116] on p "SPRINTER - Sprinter" at bounding box center [680, 116] width 201 height 13
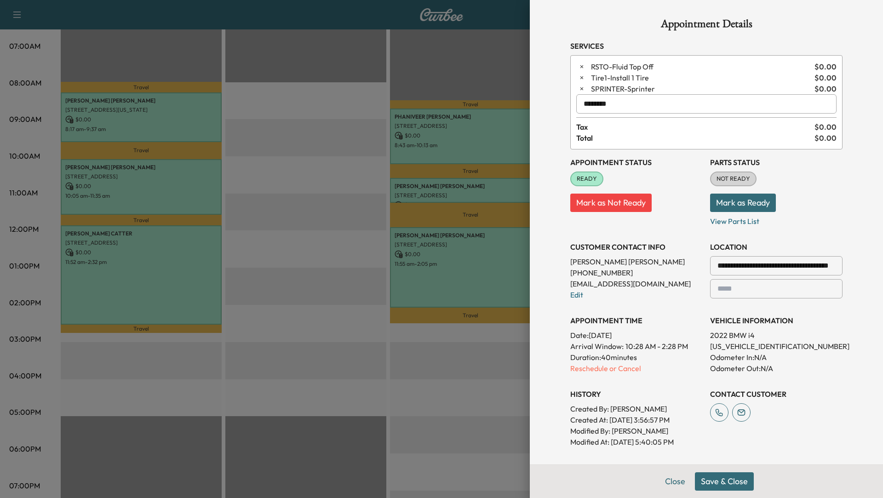
type input "********"
click at [737, 481] on button "Save & Close" at bounding box center [724, 481] width 59 height 18
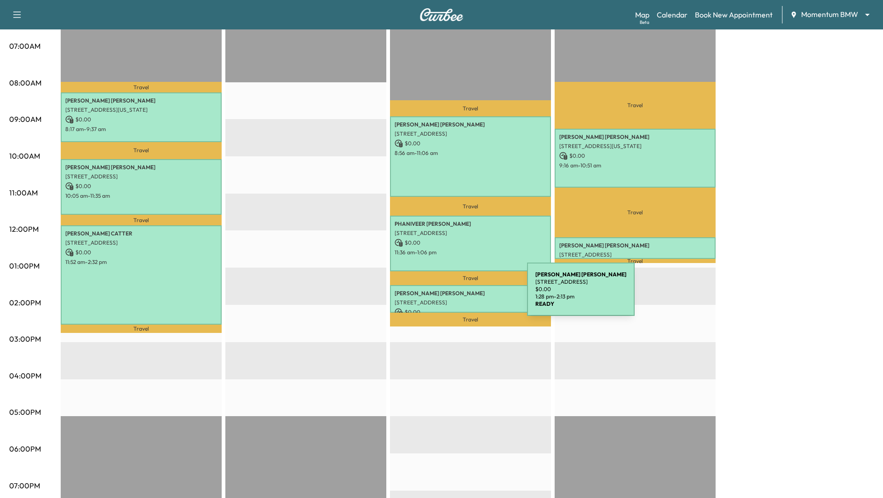
click at [458, 295] on p "NEVILLE RAVJI" at bounding box center [470, 293] width 152 height 7
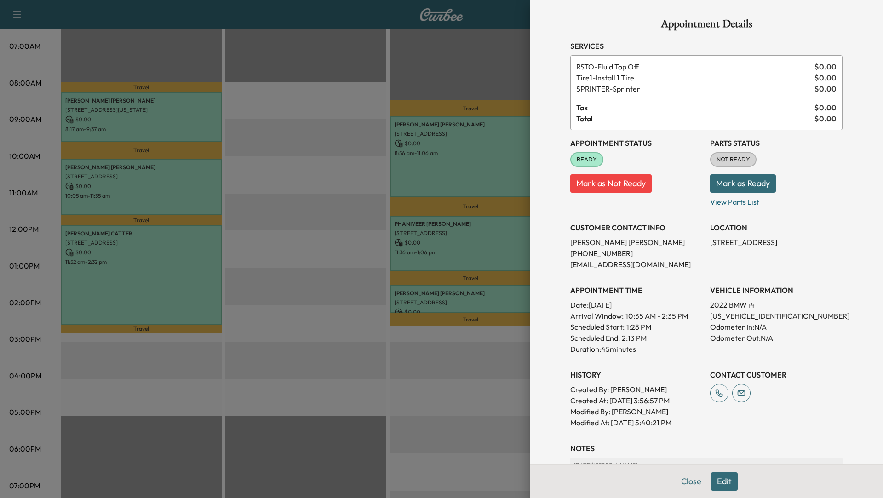
click at [342, 373] on div at bounding box center [441, 249] width 883 height 498
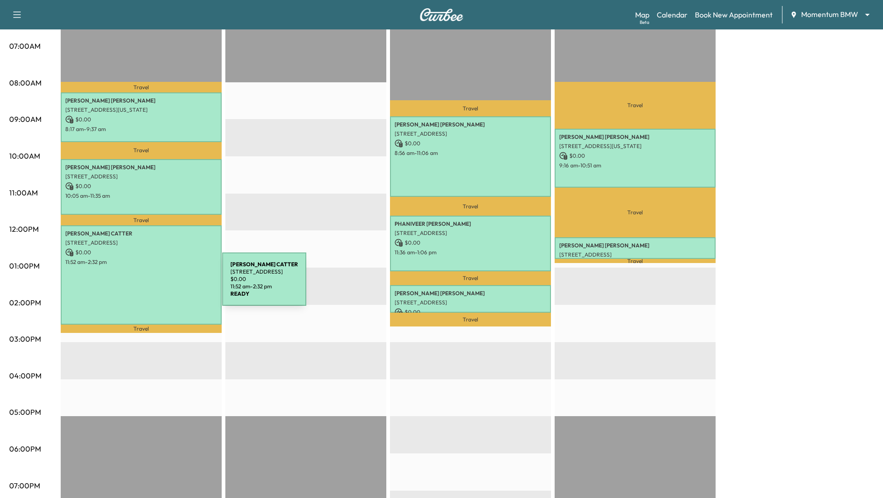
click at [153, 285] on div "JESSICA CATTER 5718 Westheimer Rd, Houston, TX 77057, USA $ 0.00 11:52 am - 2:3…" at bounding box center [141, 274] width 161 height 99
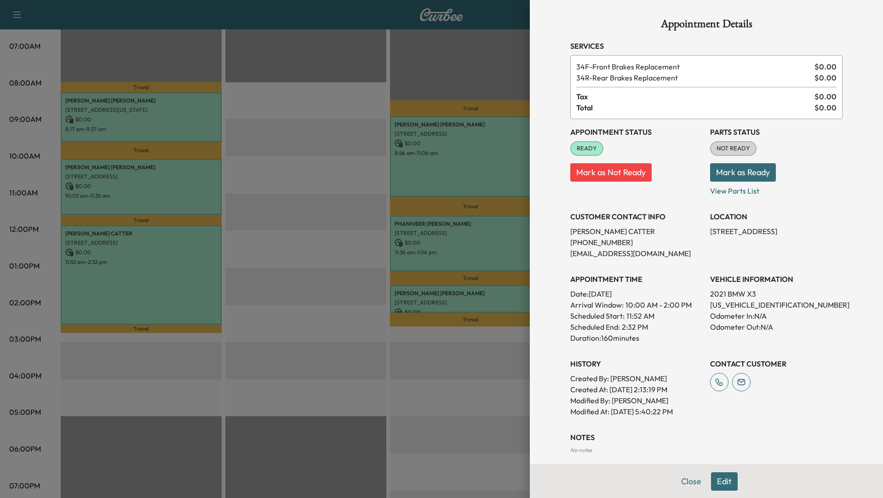
scroll to position [44, 0]
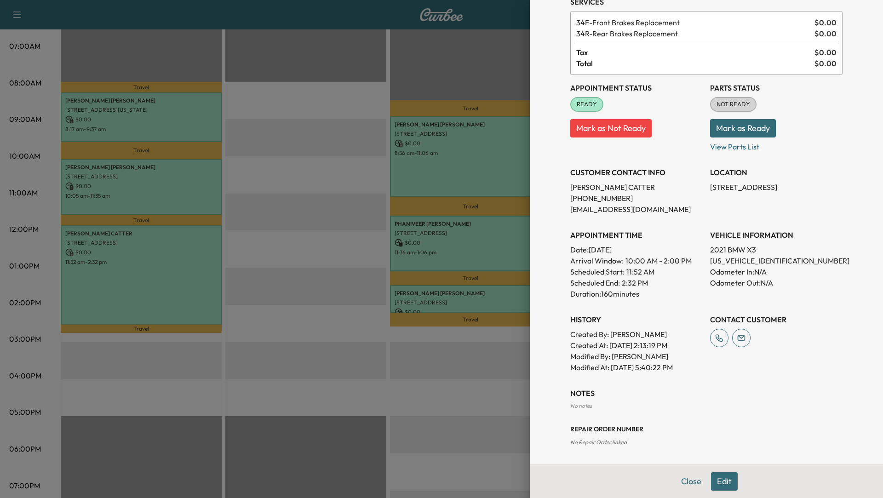
click at [279, 272] on div at bounding box center [441, 249] width 883 height 498
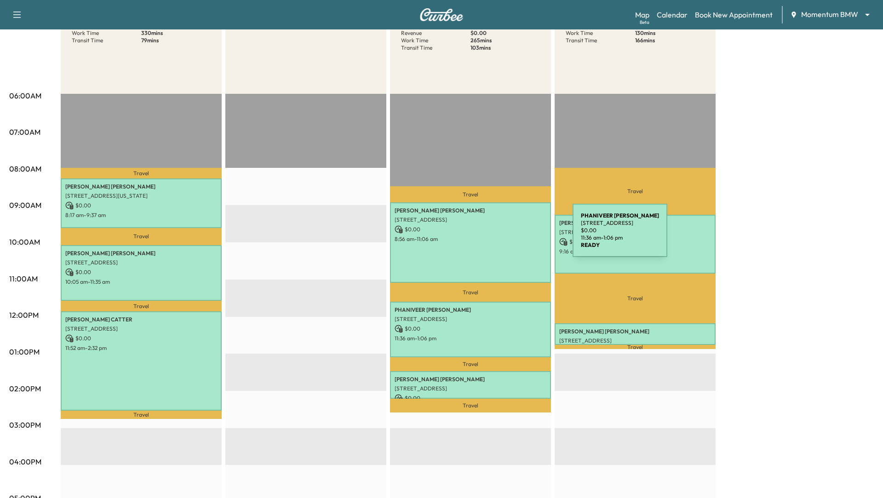
scroll to position [0, 0]
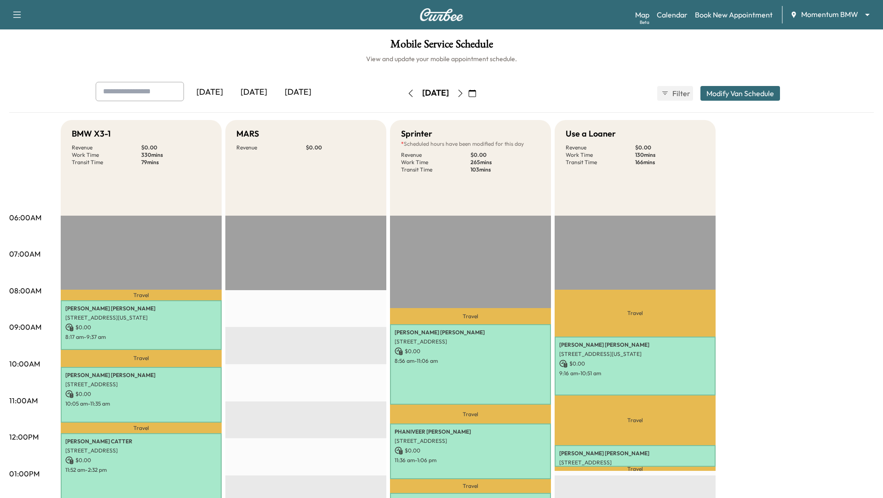
click at [733, 90] on button "Modify Van Schedule" at bounding box center [740, 93] width 80 height 15
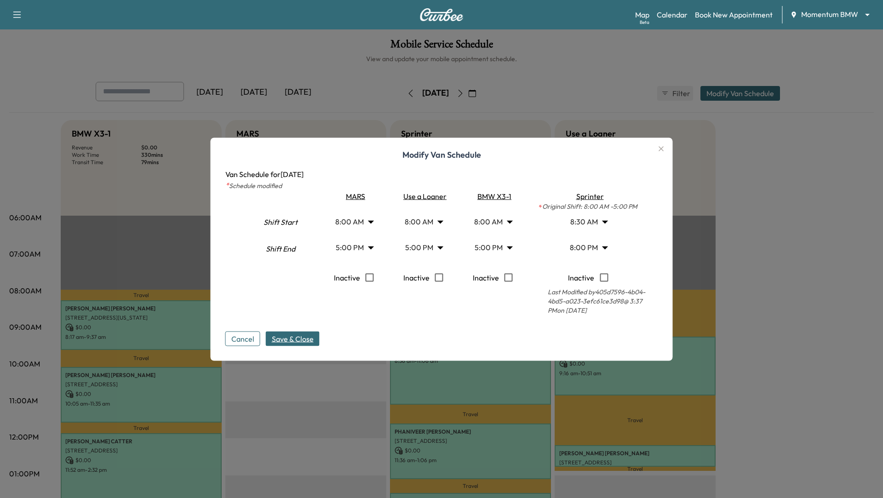
click at [601, 223] on body "Support Log Out Map Beta Calendar Book New Appointment Momentum BMW ******** ​ …" at bounding box center [441, 249] width 883 height 498
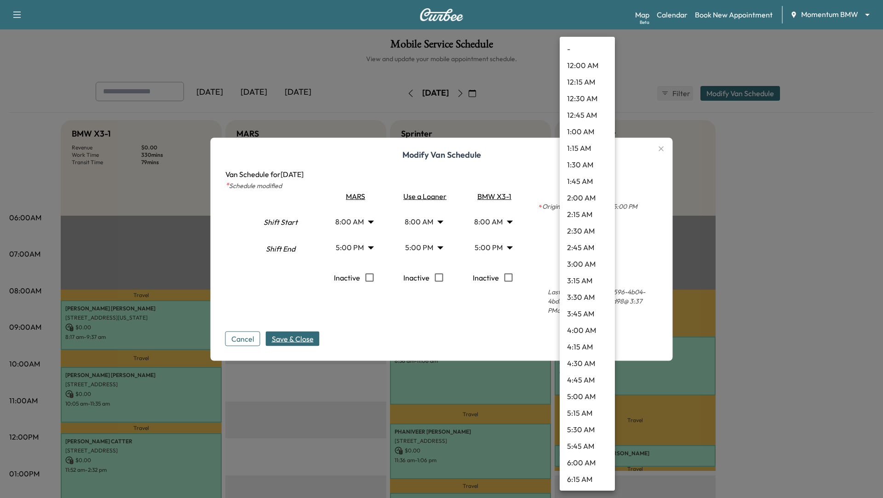
scroll to position [364, 0]
click at [593, 225] on li "8:00 AM" at bounding box center [587, 231] width 55 height 17
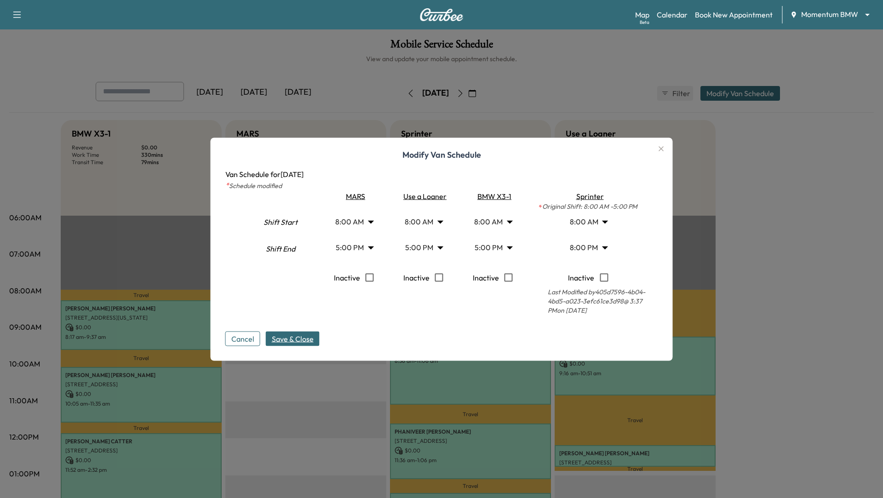
click at [303, 337] on span "Save & Close" at bounding box center [293, 338] width 42 height 11
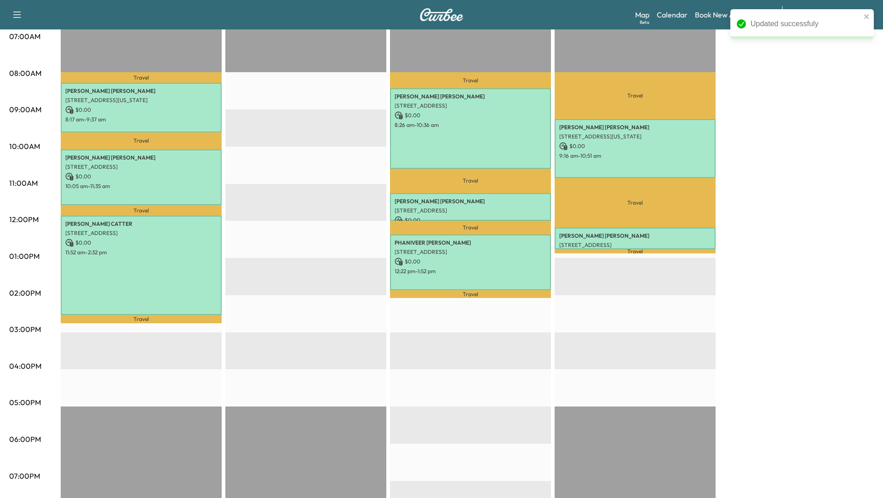
scroll to position [220, 0]
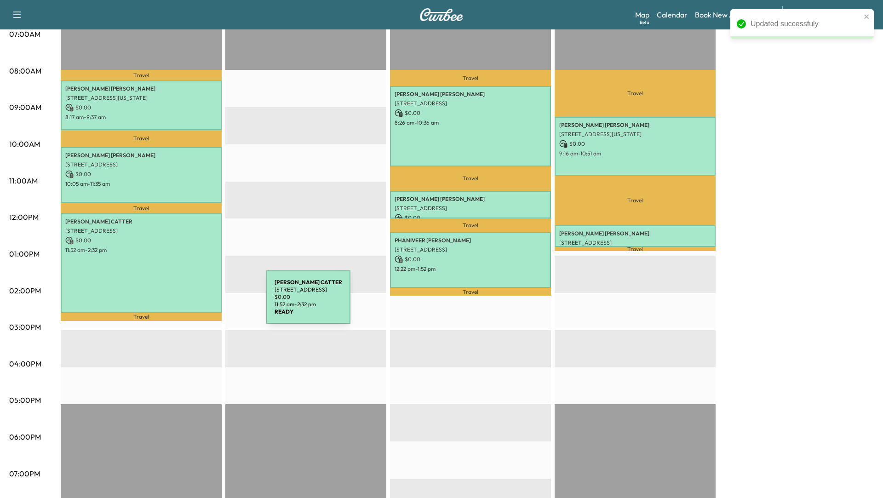
click at [194, 292] on div "JESSICA CATTER 5718 Westheimer Rd, Houston, TX 77057, USA $ 0.00 11:52 am - 2:3…" at bounding box center [141, 262] width 161 height 99
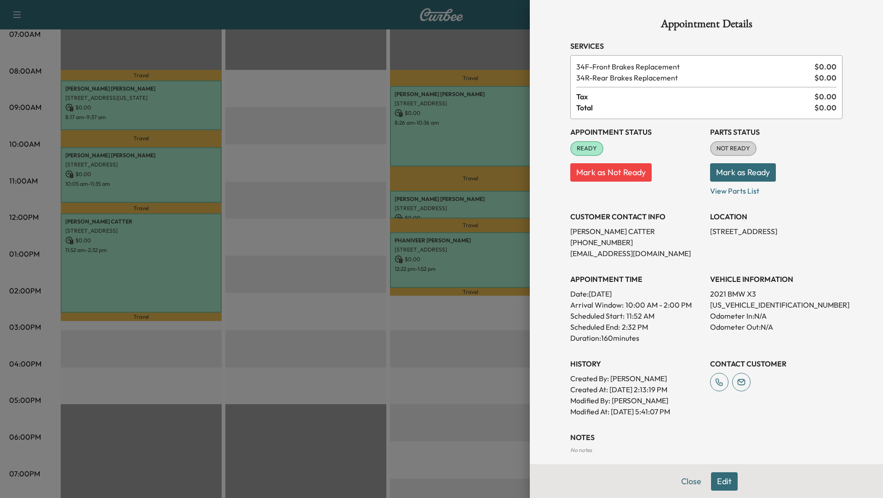
click at [261, 285] on div at bounding box center [441, 249] width 883 height 498
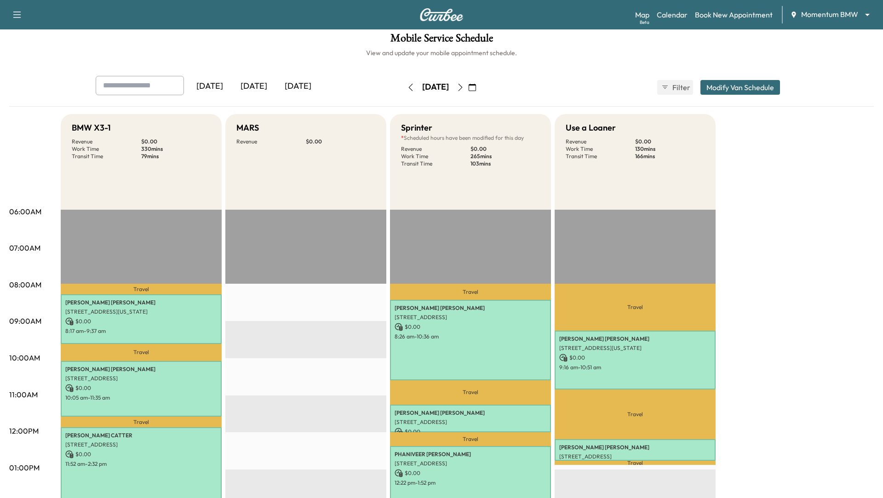
scroll to position [0, 0]
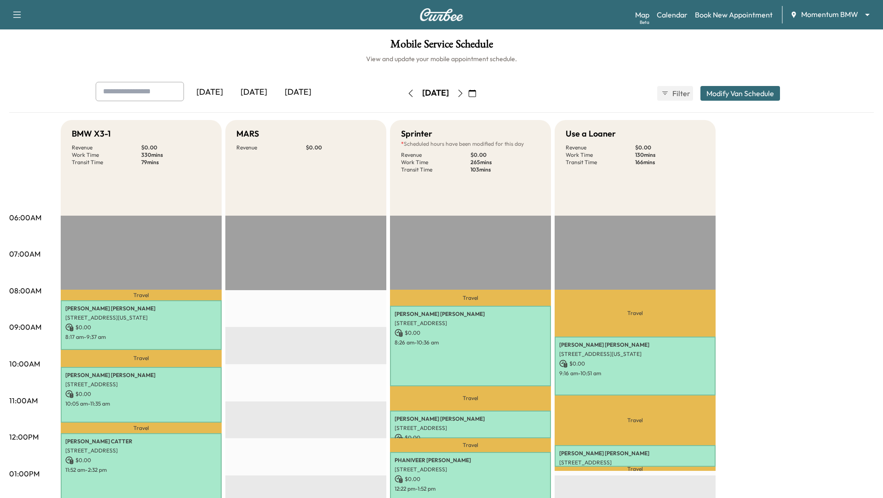
click at [737, 89] on button "Modify Van Schedule" at bounding box center [740, 93] width 80 height 15
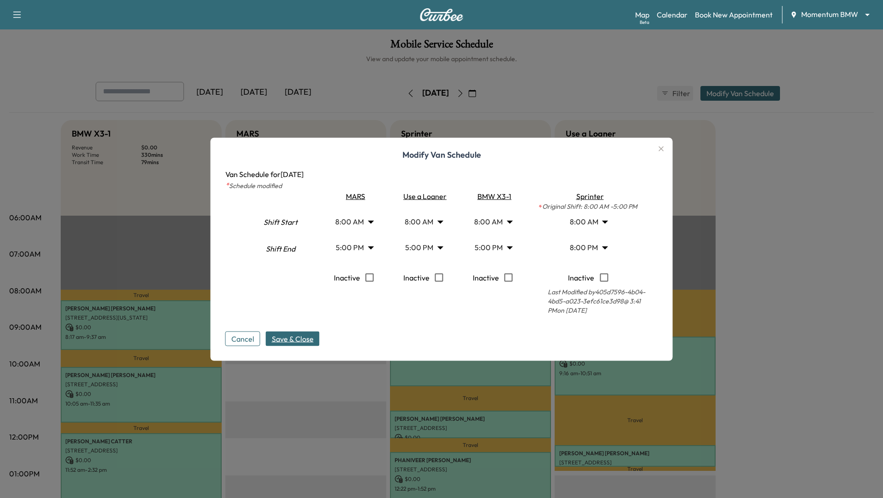
click at [604, 220] on body "Support Log Out Map Beta Calendar Book New Appointment Momentum BMW ******** ​ …" at bounding box center [441, 249] width 883 height 498
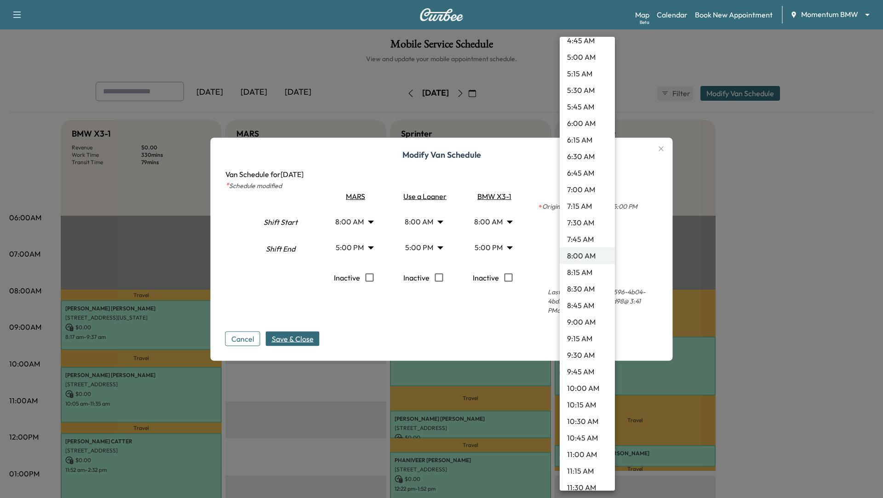
scroll to position [338, 0]
click at [570, 291] on li "8:30 AM" at bounding box center [587, 290] width 55 height 17
type input "***"
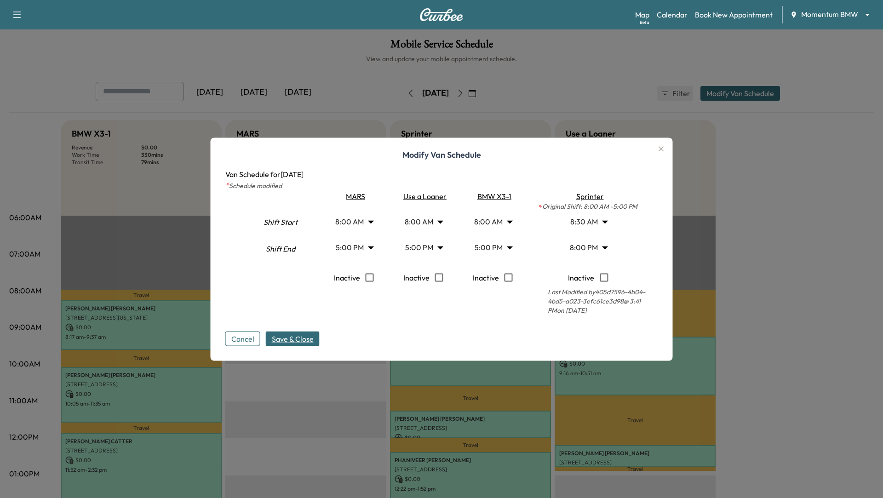
click at [295, 341] on span "Save & Close" at bounding box center [293, 338] width 42 height 11
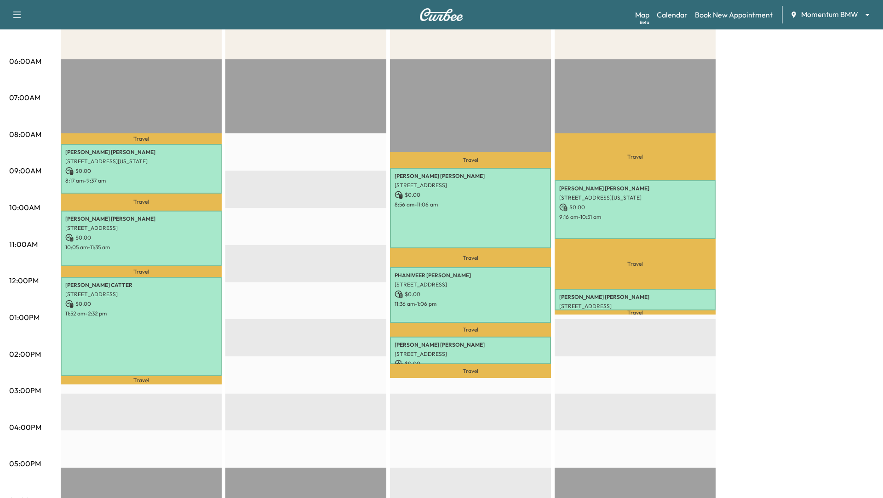
scroll to position [0, 0]
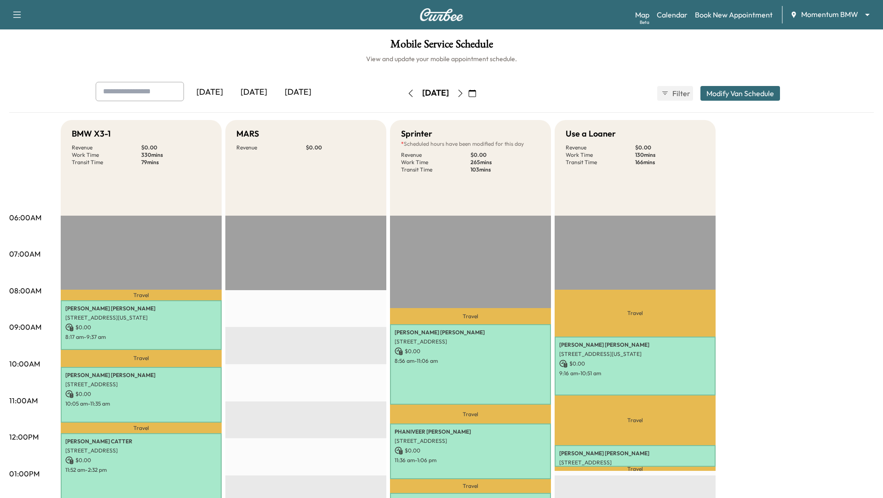
click at [464, 92] on icon "button" at bounding box center [460, 93] width 7 height 7
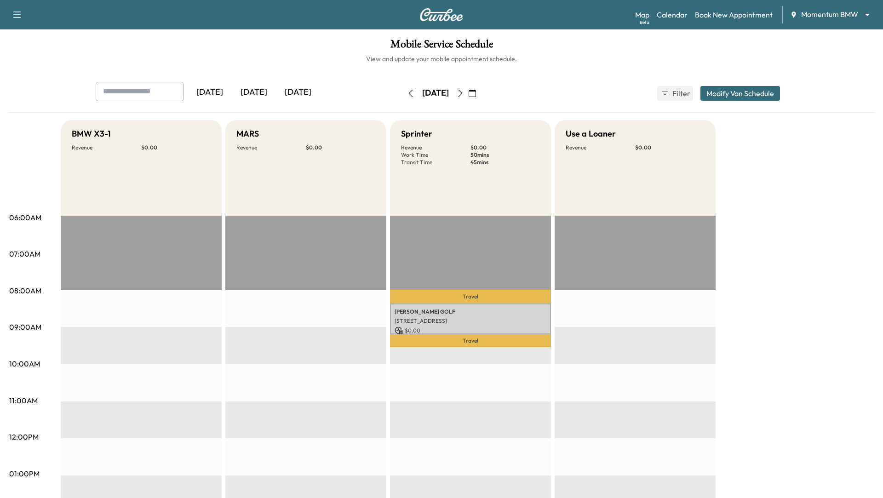
click at [464, 91] on icon "button" at bounding box center [460, 93] width 7 height 7
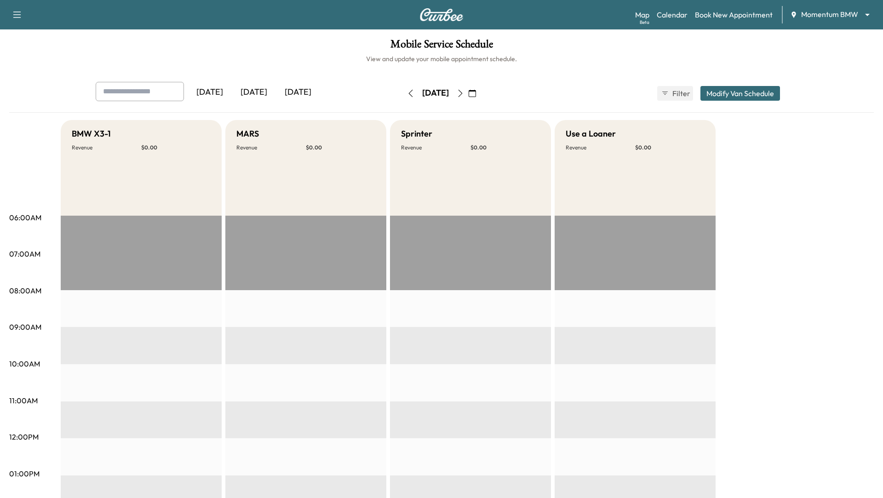
click at [464, 91] on icon "button" at bounding box center [460, 93] width 7 height 7
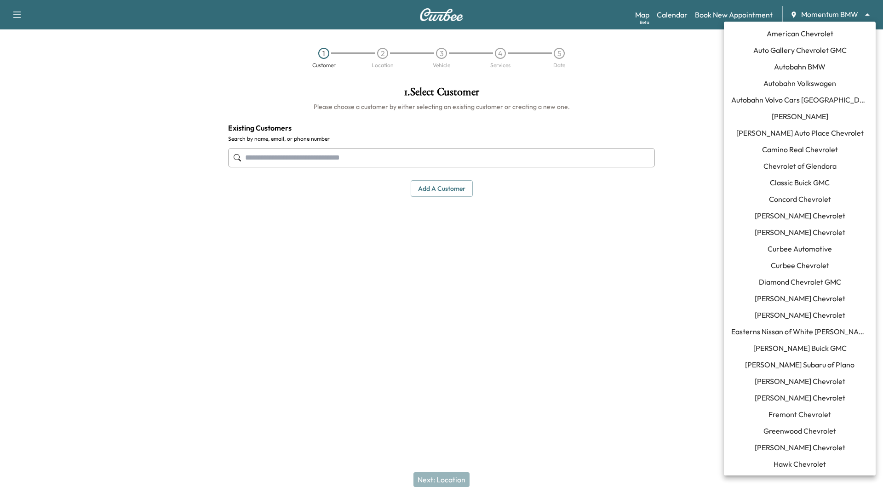
click at [831, 11] on body "Support Log Out Map Beta Calendar Book New Appointment Momentum BMW ******** ​ …" at bounding box center [441, 249] width 883 height 498
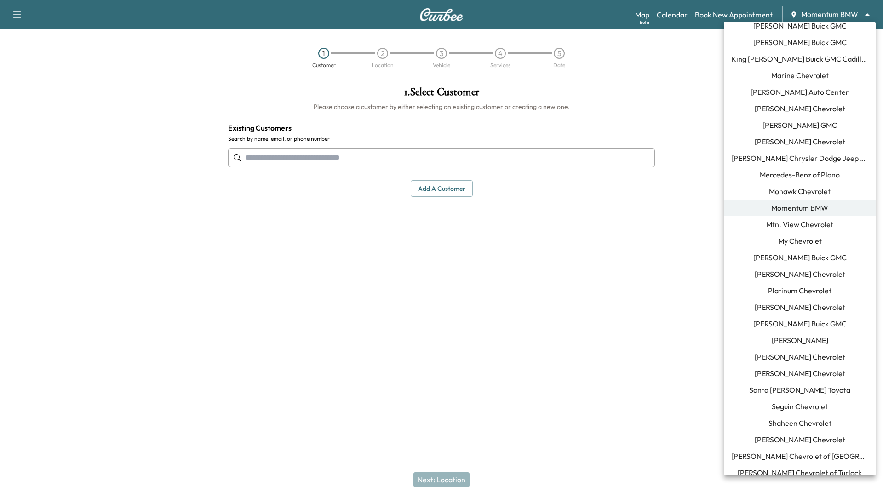
scroll to position [554, 0]
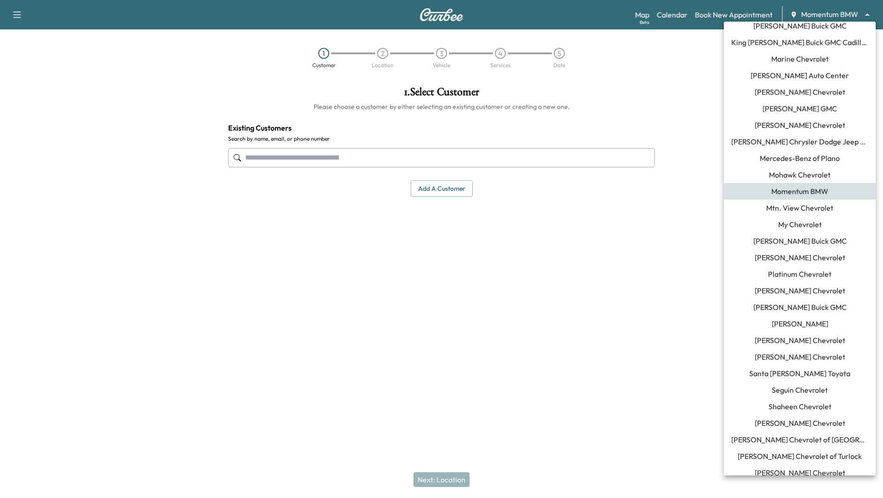
click at [806, 322] on span "[PERSON_NAME]" at bounding box center [799, 323] width 57 height 11
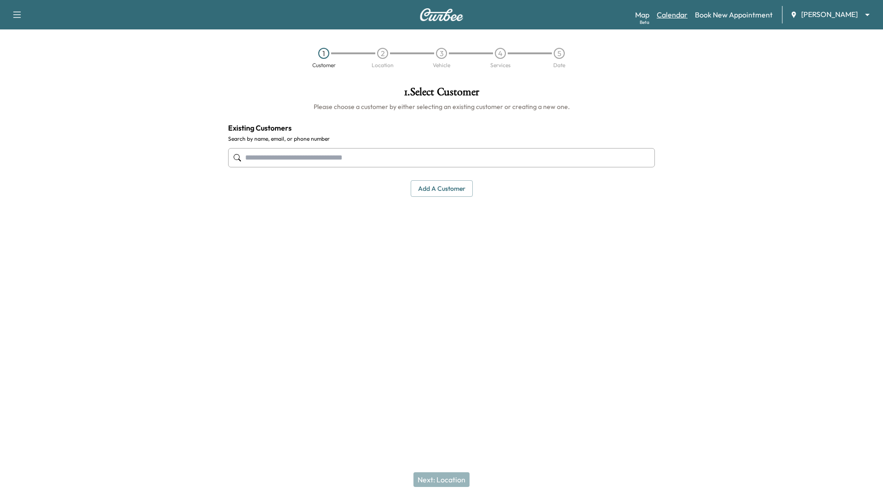
click at [670, 15] on link "Calendar" at bounding box center [672, 14] width 31 height 11
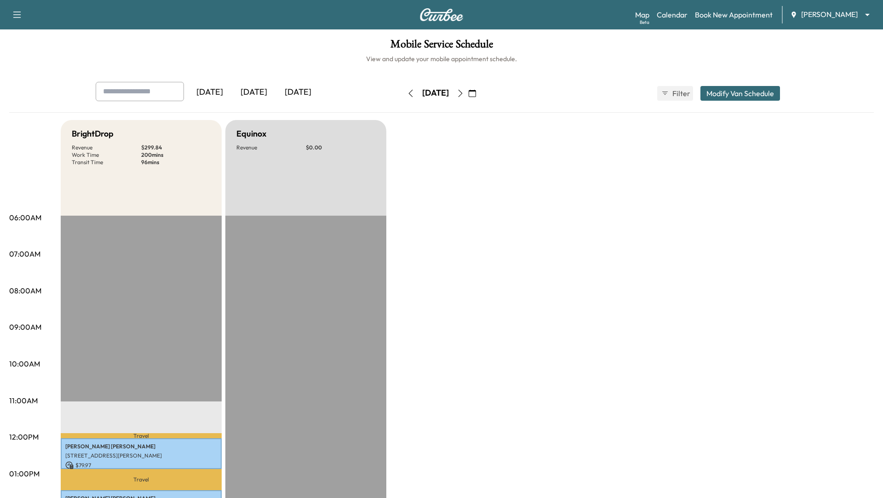
click at [464, 94] on icon "button" at bounding box center [460, 93] width 7 height 7
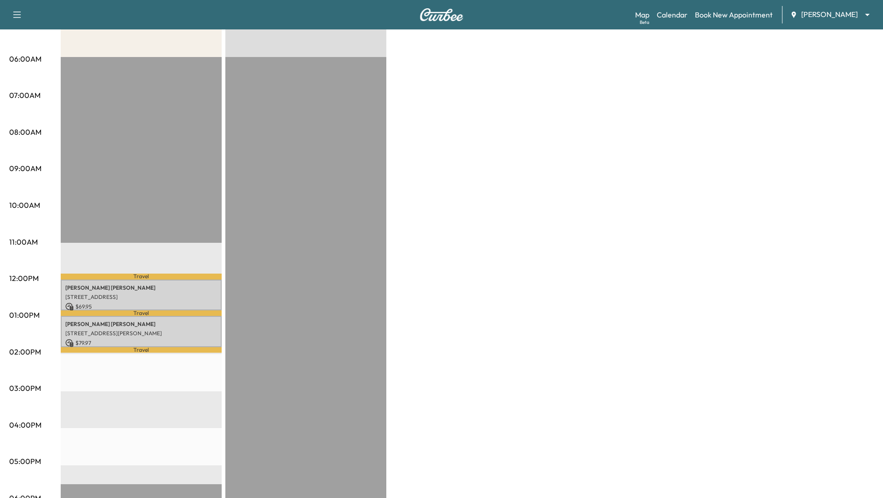
scroll to position [162, 0]
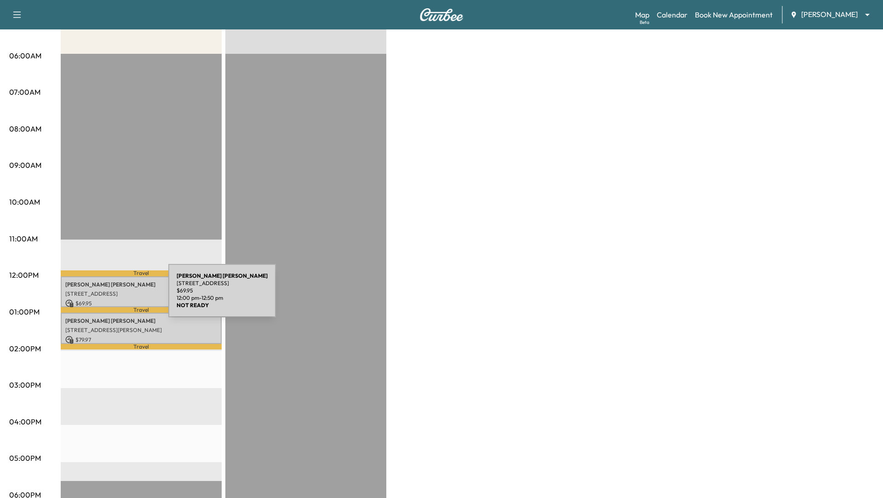
click at [99, 296] on p "[STREET_ADDRESS]" at bounding box center [141, 293] width 152 height 7
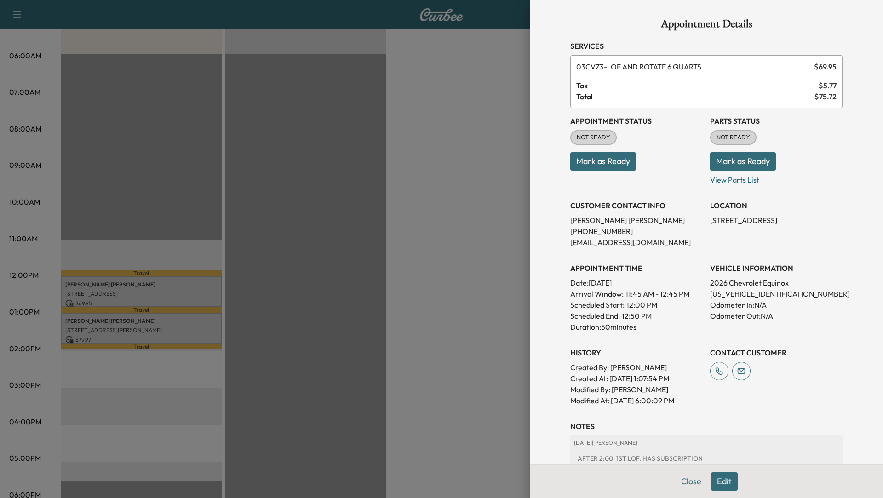
click at [108, 317] on div at bounding box center [441, 249] width 883 height 498
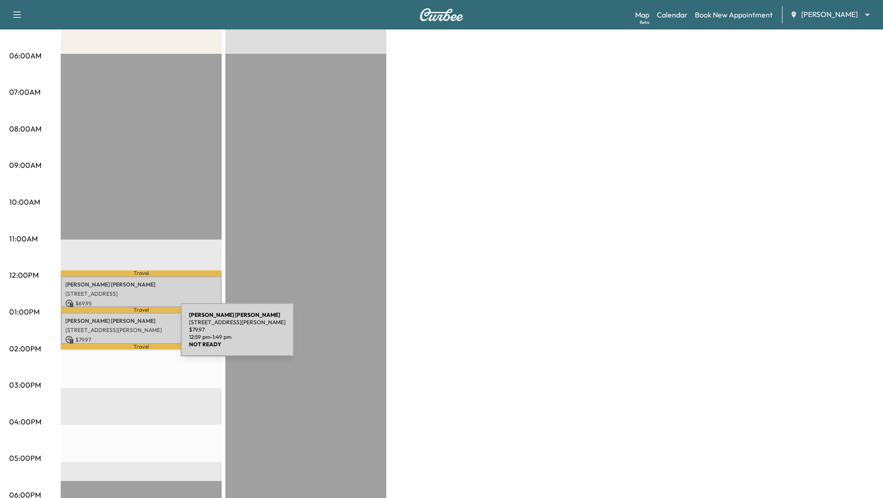
click at [112, 336] on p "$ 79.97" at bounding box center [141, 340] width 152 height 8
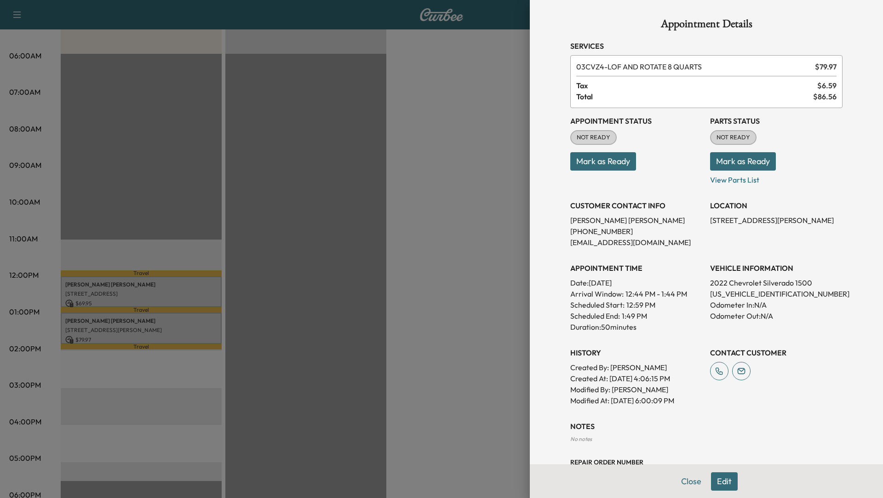
click at [724, 482] on button "Edit" at bounding box center [724, 481] width 27 height 18
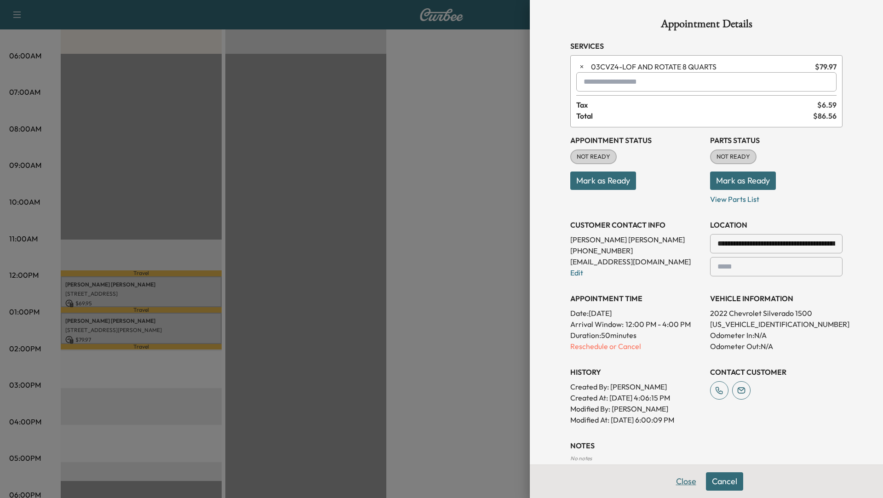
click at [686, 484] on button "Close" at bounding box center [686, 481] width 32 height 18
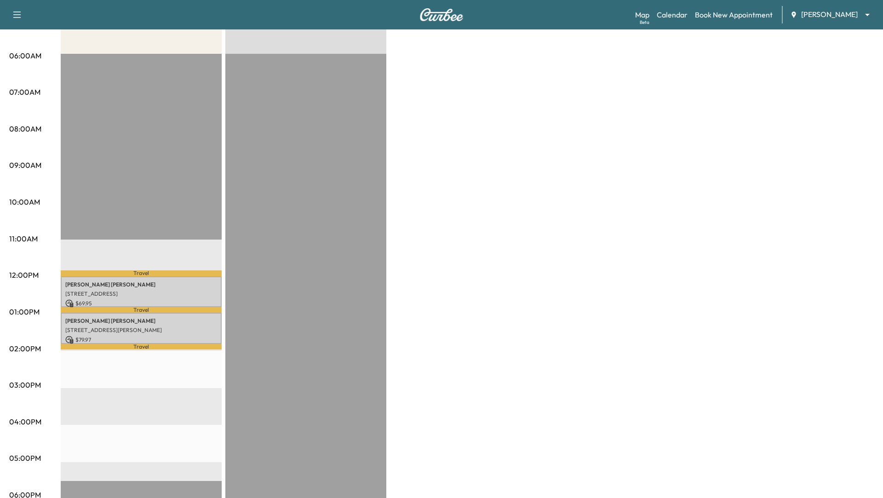
click at [132, 386] on div "Travel [PERSON_NAME] [STREET_ADDRESS] $ 69.95 12:00 pm - 12:50 pm Travel [PERSO…" at bounding box center [141, 351] width 161 height 594
click at [730, 14] on link "Book New Appointment" at bounding box center [734, 14] width 78 height 11
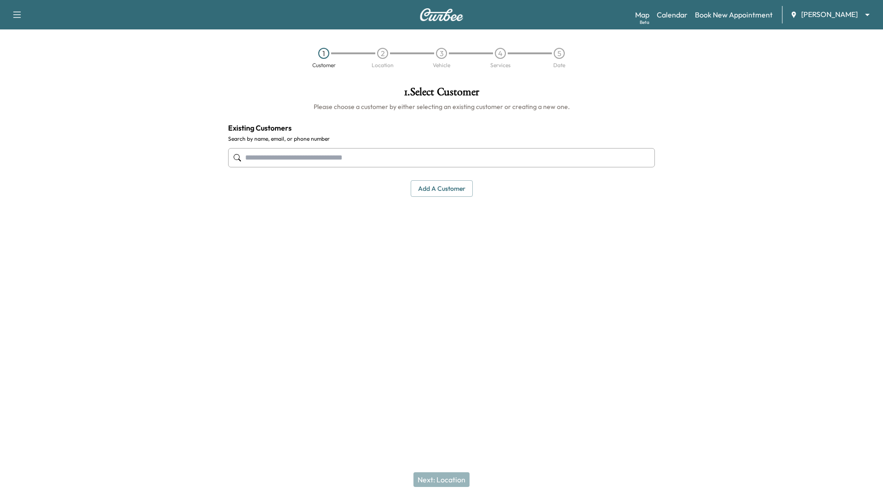
click at [291, 155] on input "text" at bounding box center [441, 157] width 427 height 19
click at [289, 160] on input "******" at bounding box center [441, 157] width 427 height 19
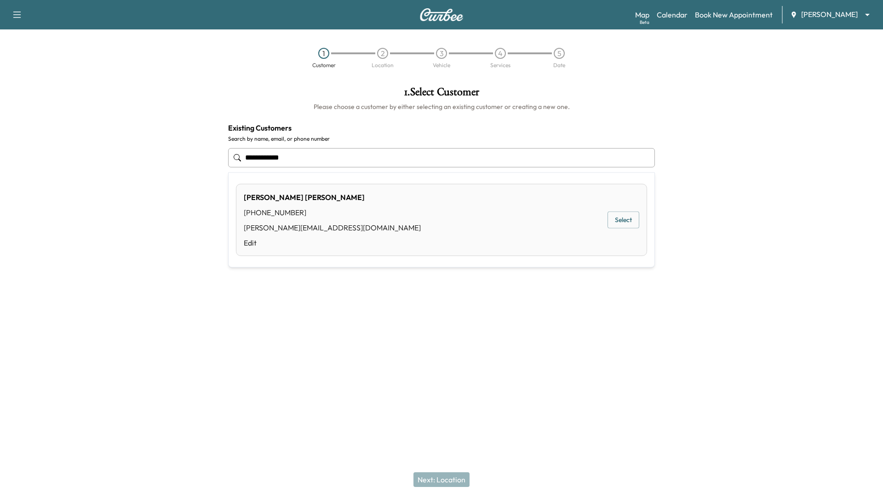
click at [263, 210] on div "[PHONE_NUMBER]" at bounding box center [332, 212] width 177 height 11
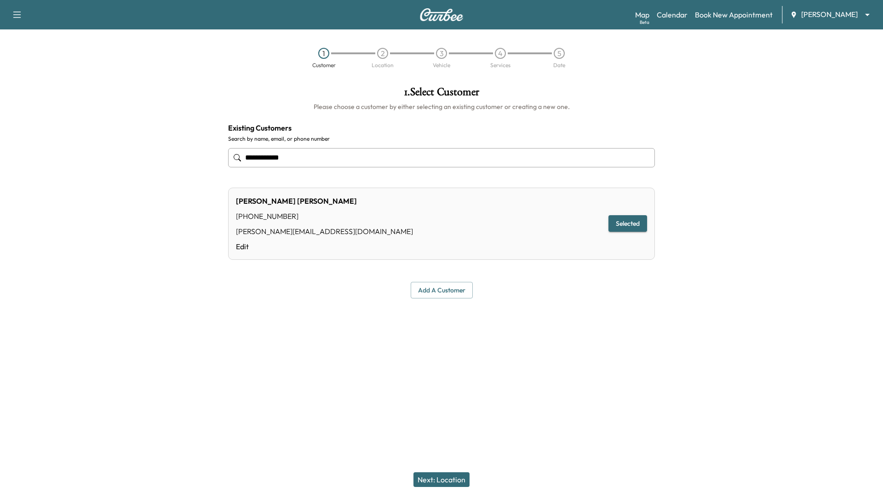
type input "**********"
click at [460, 479] on button "Next: Location" at bounding box center [441, 479] width 56 height 15
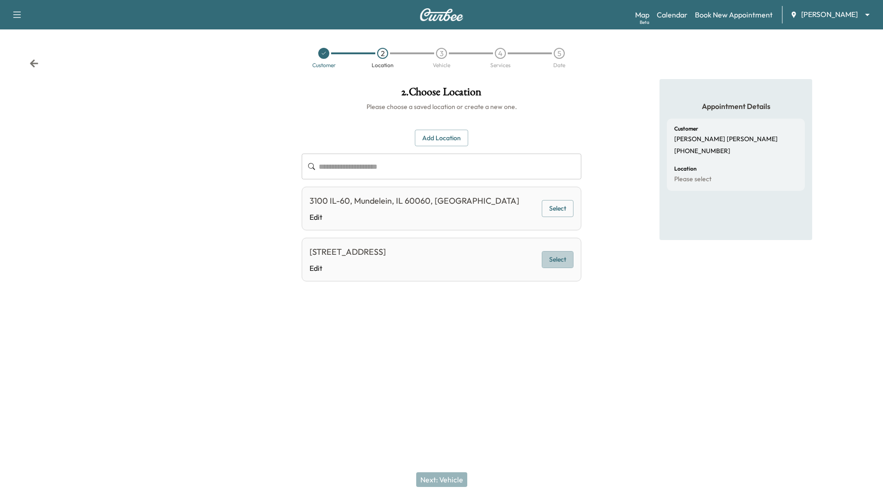
click at [551, 259] on button "Select" at bounding box center [558, 259] width 32 height 17
click at [433, 477] on button "Next: Vehicle" at bounding box center [441, 479] width 51 height 15
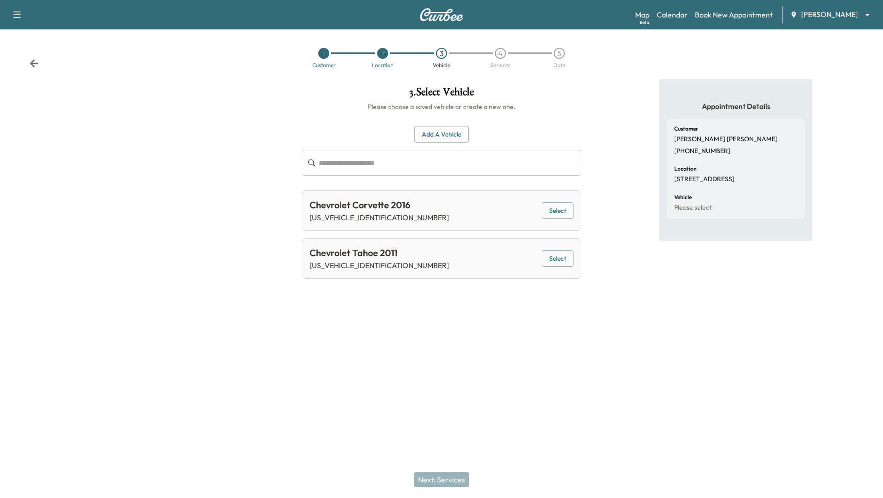
click at [565, 259] on button "Select" at bounding box center [558, 258] width 32 height 17
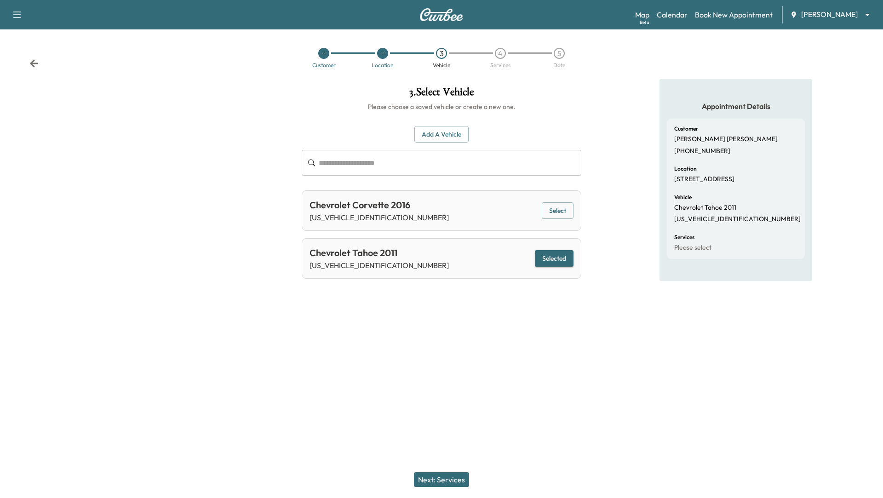
click at [451, 475] on button "Next: Services" at bounding box center [441, 479] width 55 height 15
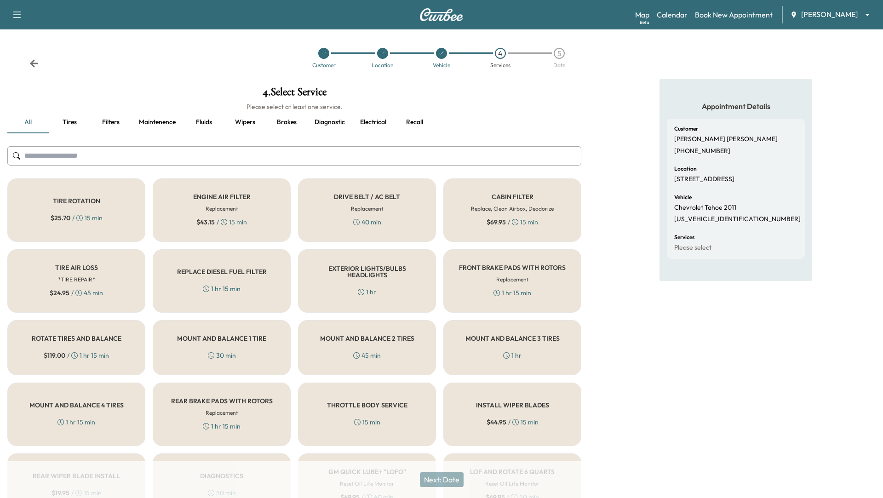
click at [491, 197] on h5 "CABIN FILTER" at bounding box center [512, 197] width 42 height 6
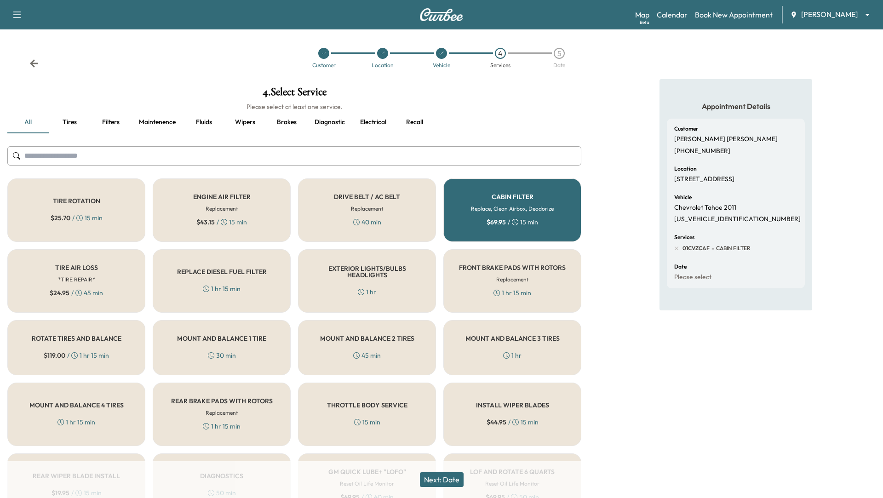
click at [449, 481] on button "Next: Date" at bounding box center [442, 479] width 44 height 15
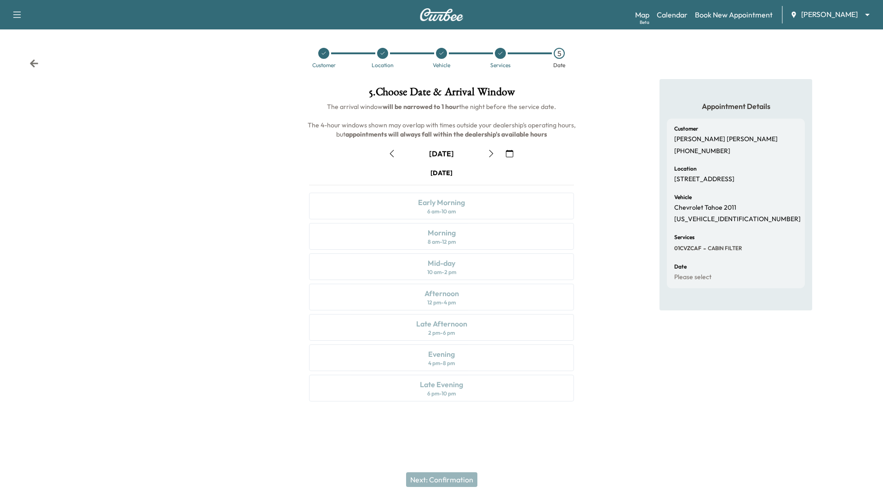
click at [492, 155] on icon "button" at bounding box center [490, 153] width 7 height 7
click at [714, 14] on link "Book New Appointment" at bounding box center [734, 14] width 78 height 11
click at [712, 15] on link "Book New Appointment" at bounding box center [734, 14] width 78 height 11
click at [667, 17] on link "Calendar" at bounding box center [672, 14] width 31 height 11
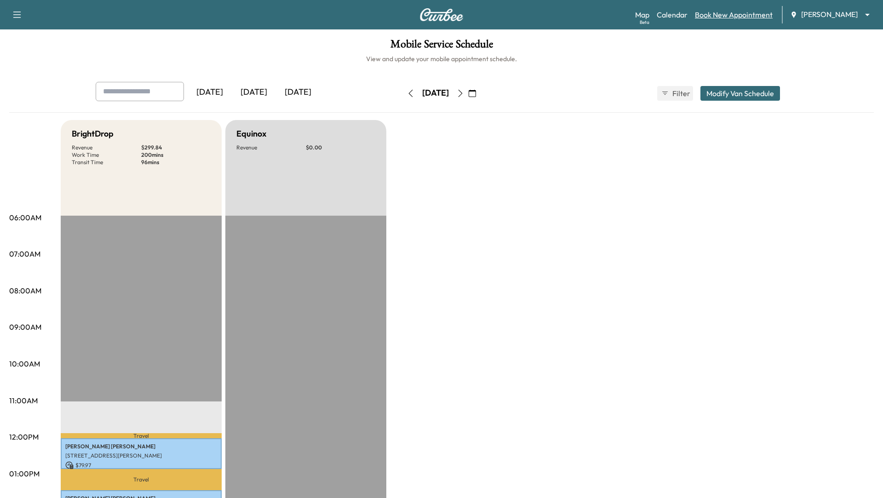
click at [726, 17] on link "Book New Appointment" at bounding box center [734, 14] width 78 height 11
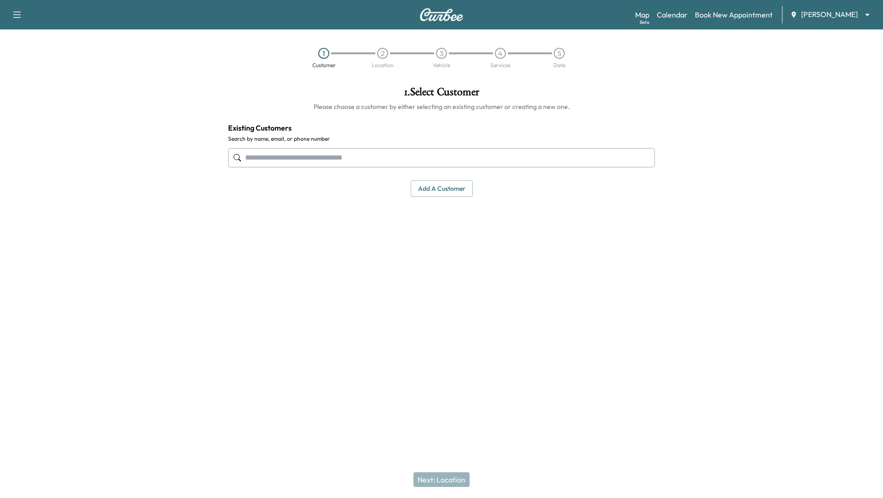
click at [500, 153] on input "text" at bounding box center [441, 157] width 427 height 19
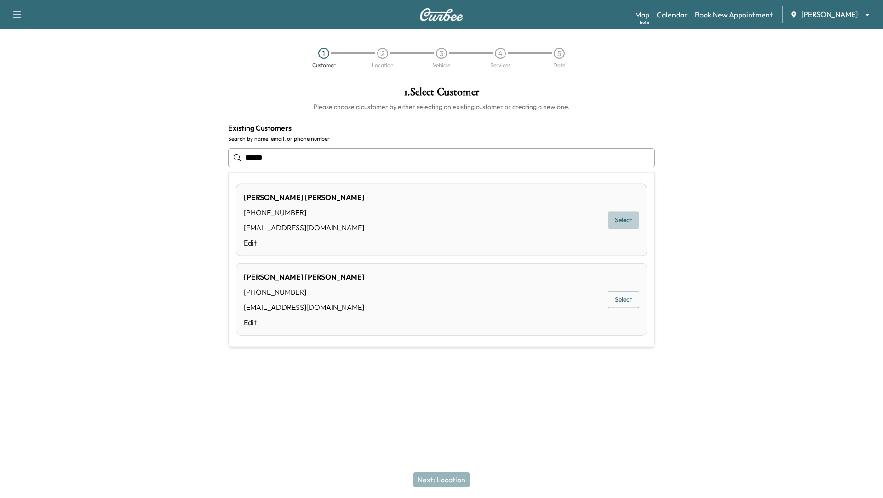
click at [623, 218] on button "Select" at bounding box center [623, 219] width 32 height 17
type input "**********"
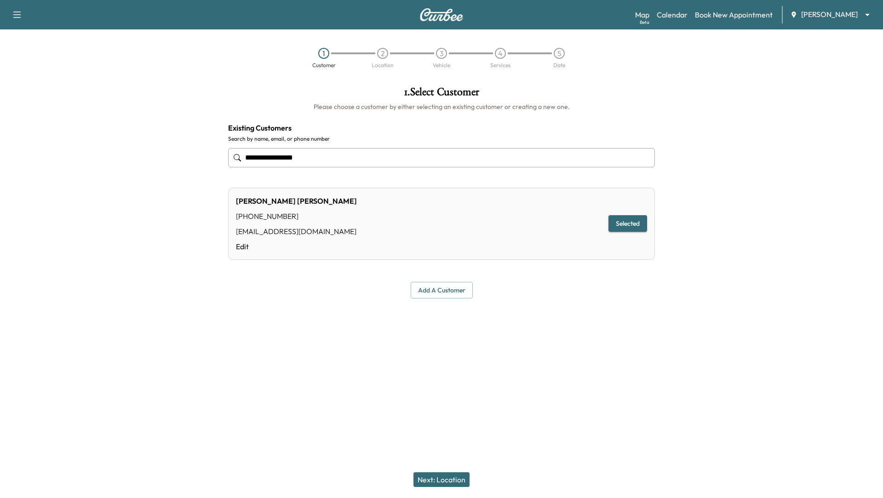
click at [461, 484] on button "Next: Location" at bounding box center [441, 479] width 56 height 15
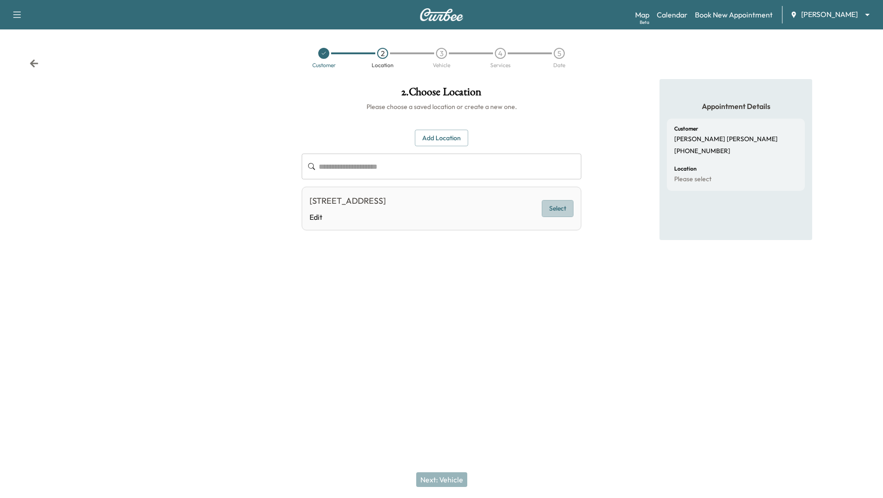
click at [561, 208] on button "Select" at bounding box center [558, 208] width 32 height 17
click at [440, 480] on button "Next: Vehicle" at bounding box center [441, 479] width 51 height 15
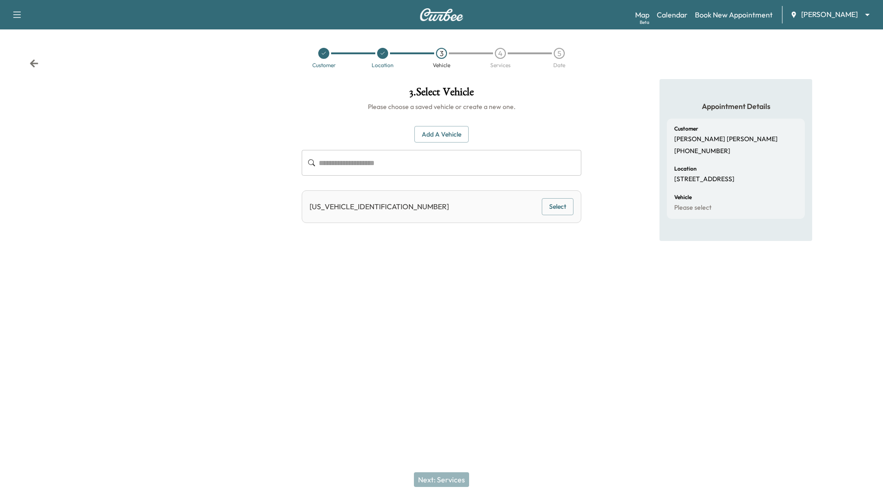
click at [400, 205] on div "[US_VEHICLE_IDENTIFICATION_NUMBER] Select" at bounding box center [442, 206] width 280 height 33
click at [352, 206] on p "[US_VEHICLE_IDENTIFICATION_NUMBER]" at bounding box center [378, 206] width 139 height 11
drag, startPoint x: 471, startPoint y: 234, endPoint x: 502, endPoint y: 234, distance: 30.3
click at [487, 234] on div "3 . Select Vehicle Please choose a saved vehicle or create a new one. Add a Veh…" at bounding box center [441, 203] width 294 height 249
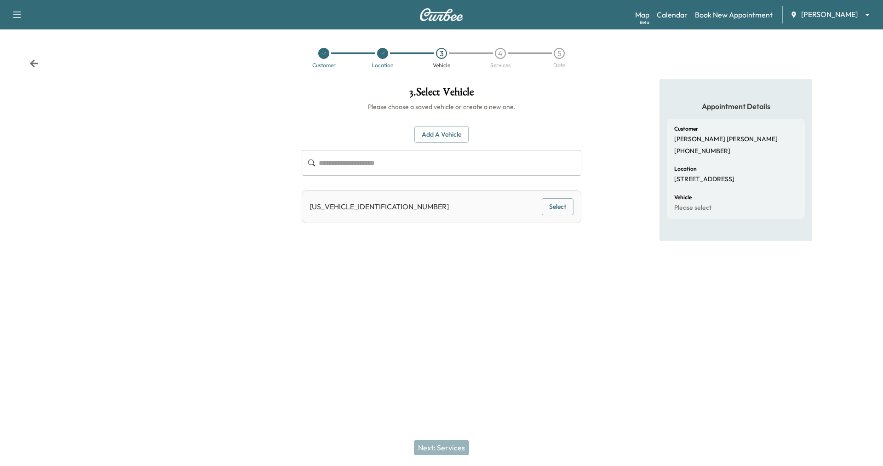
click at [321, 56] on icon at bounding box center [324, 54] width 6 height 6
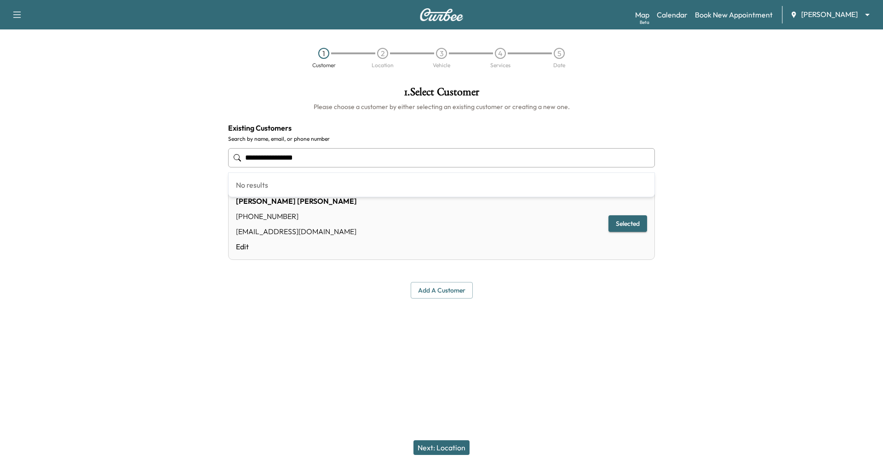
drag, startPoint x: 331, startPoint y: 160, endPoint x: 225, endPoint y: 150, distance: 106.6
click at [225, 150] on div "**********" at bounding box center [441, 192] width 441 height 227
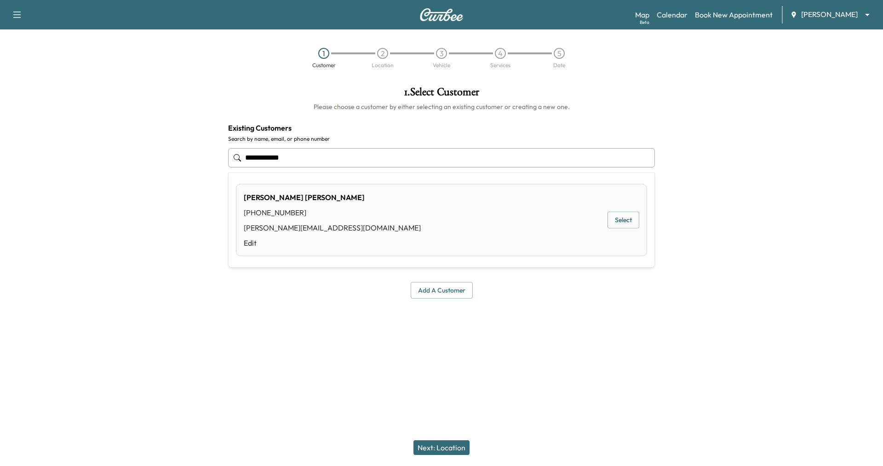
click at [337, 207] on div "[PERSON_NAME] [PHONE_NUMBER] [PERSON_NAME][EMAIL_ADDRESS][DOMAIN_NAME] Edit Sel…" at bounding box center [441, 220] width 411 height 72
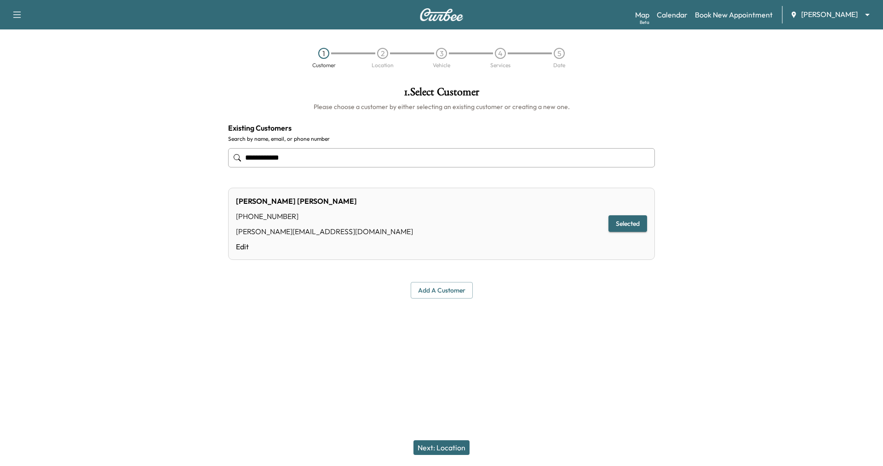
type input "**********"
click at [435, 440] on button "Next: Location" at bounding box center [441, 447] width 56 height 15
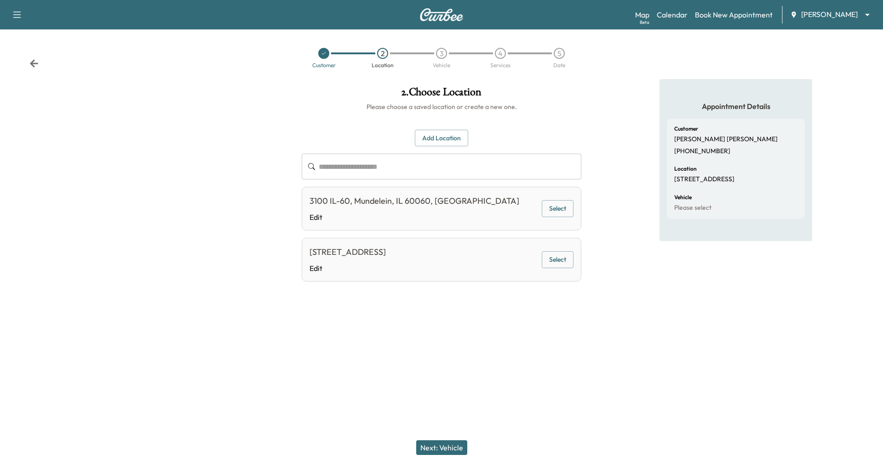
click at [551, 257] on button "Select" at bounding box center [558, 259] width 32 height 17
click at [438, 451] on button "Next: Vehicle" at bounding box center [441, 447] width 51 height 15
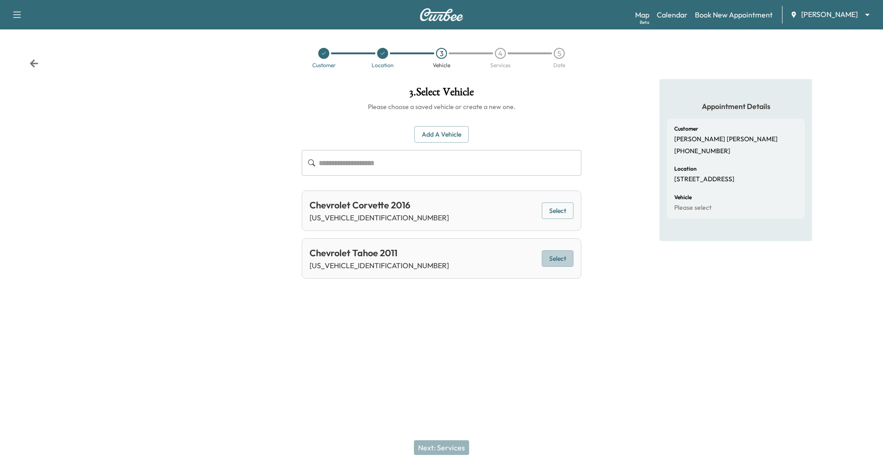
click at [560, 254] on button "Select" at bounding box center [558, 258] width 32 height 17
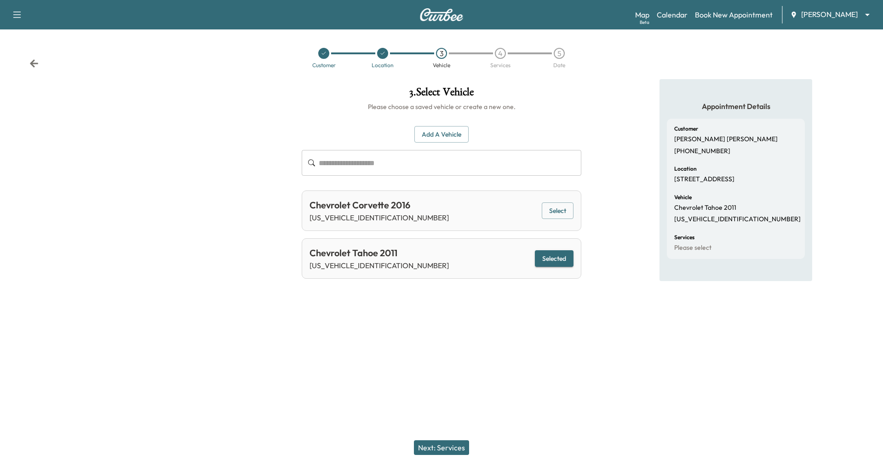
click at [438, 448] on button "Next: Services" at bounding box center [441, 447] width 55 height 15
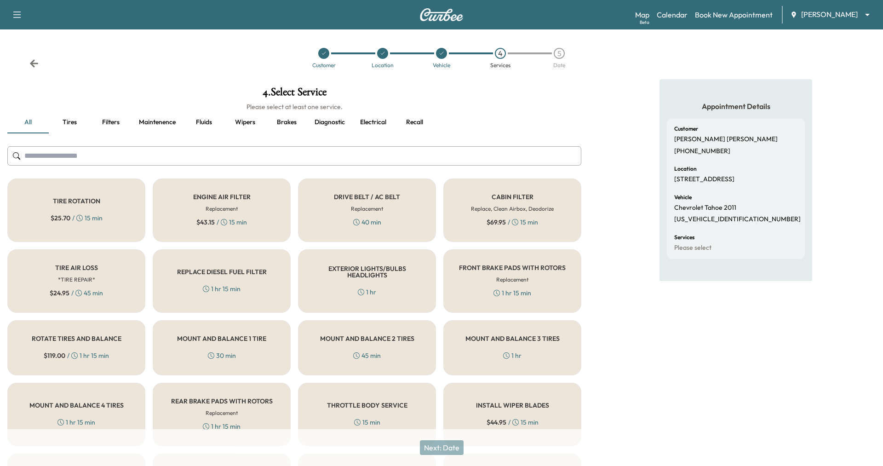
click at [476, 201] on div "CABIN FILTER Replace, Clean Airbox, Deodorize $ 69.95 / 15 min" at bounding box center [512, 209] width 138 height 63
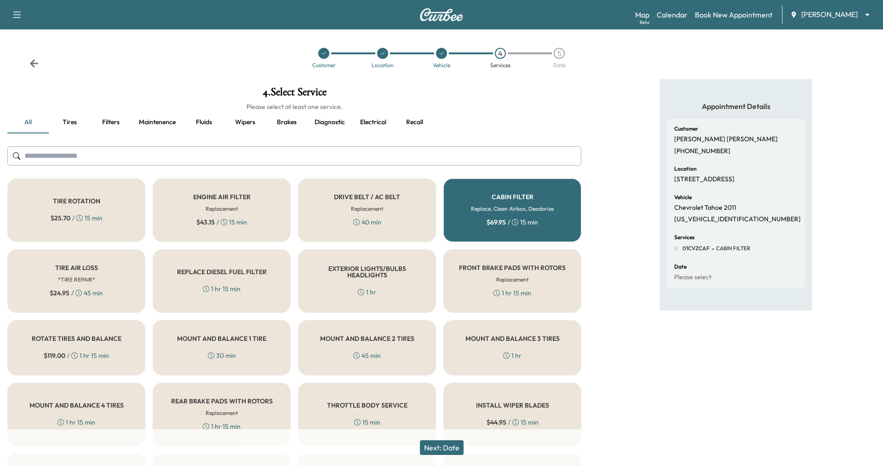
click at [433, 451] on button "Next: Date" at bounding box center [442, 447] width 44 height 15
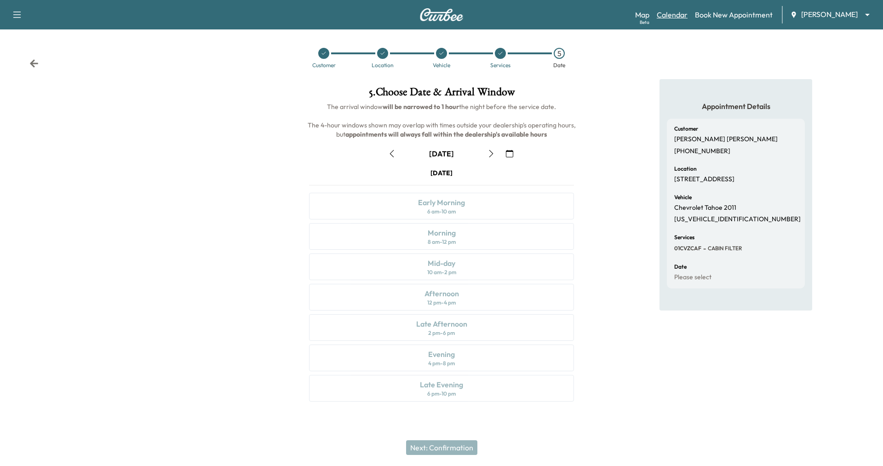
click at [673, 12] on link "Calendar" at bounding box center [672, 14] width 31 height 11
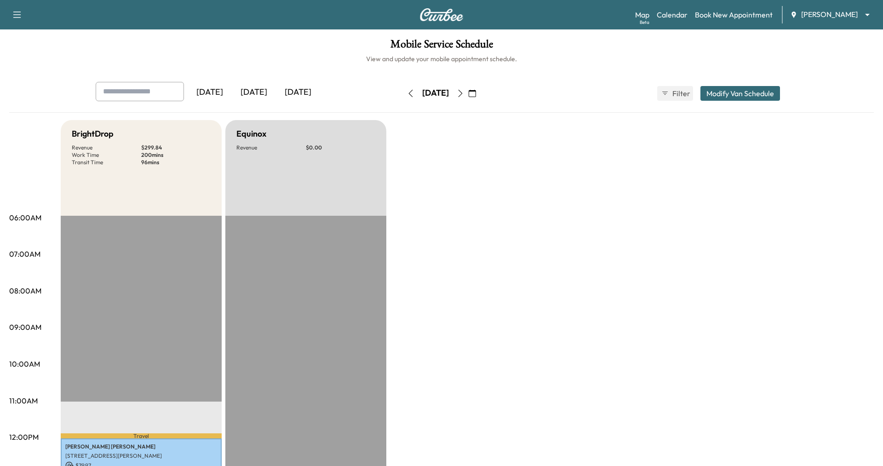
click at [464, 93] on icon "button" at bounding box center [460, 93] width 7 height 7
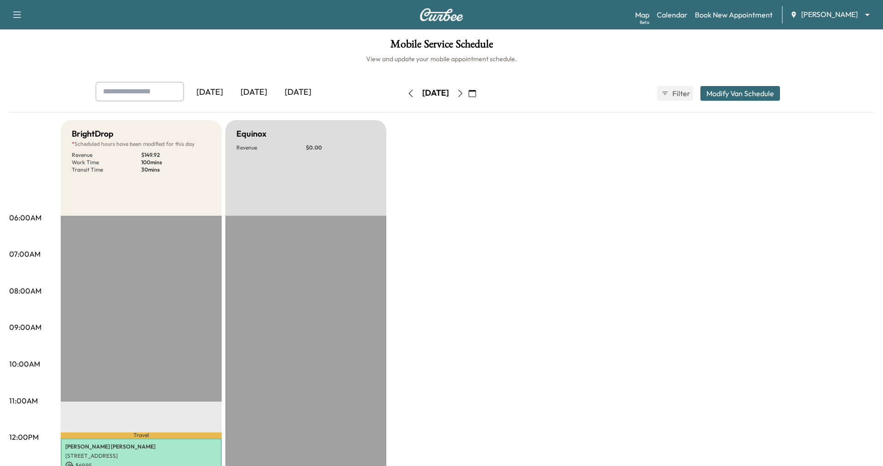
click at [464, 91] on icon "button" at bounding box center [460, 93] width 7 height 7
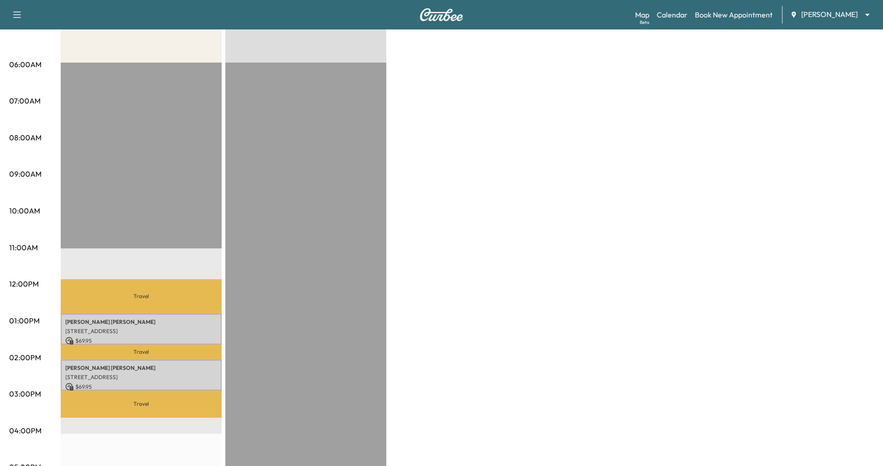
scroll to position [155, 0]
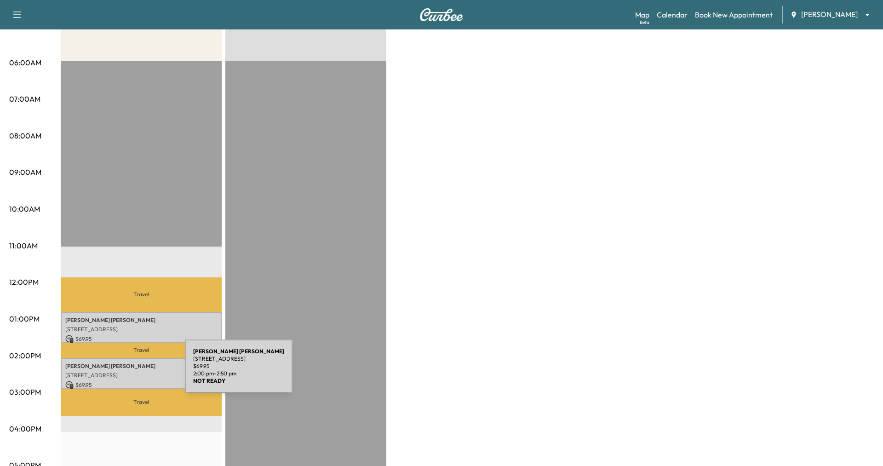
click at [116, 371] on p "[STREET_ADDRESS]" at bounding box center [141, 374] width 152 height 7
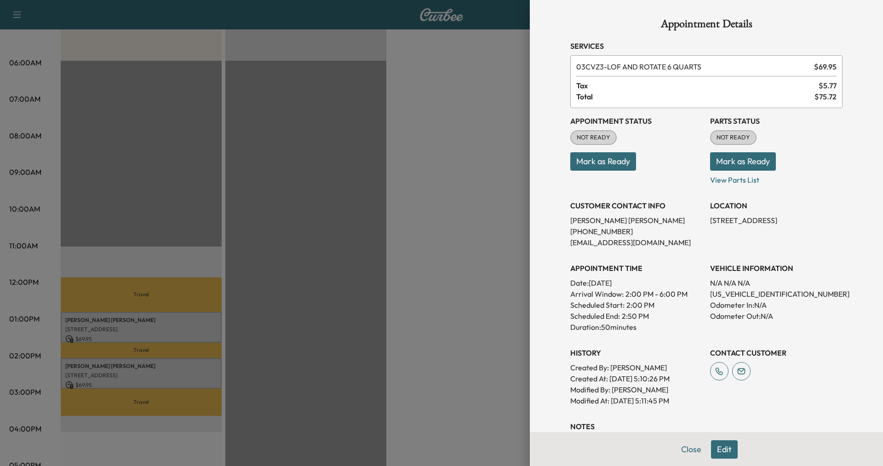
click at [142, 291] on div at bounding box center [441, 233] width 883 height 466
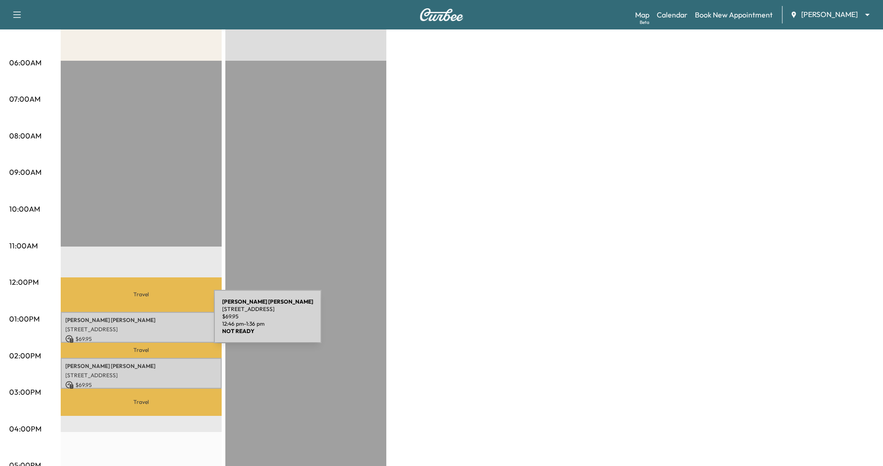
click at [145, 322] on p "[PERSON_NAME]" at bounding box center [141, 319] width 152 height 7
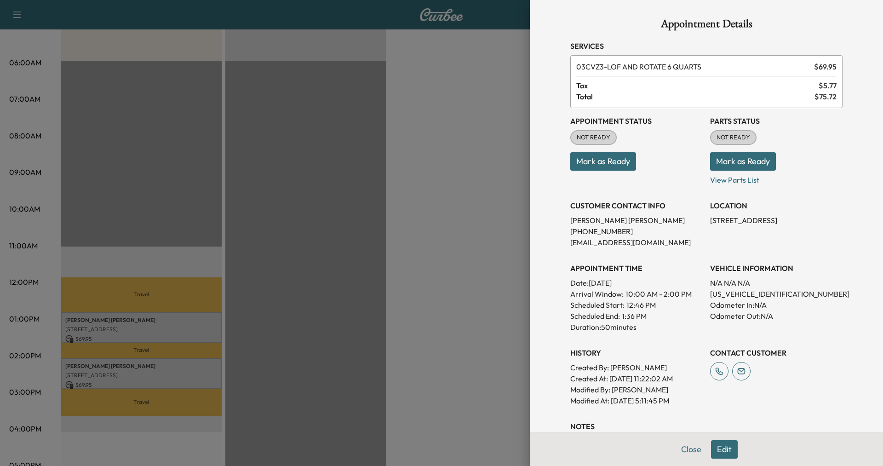
click at [487, 288] on div at bounding box center [441, 233] width 883 height 466
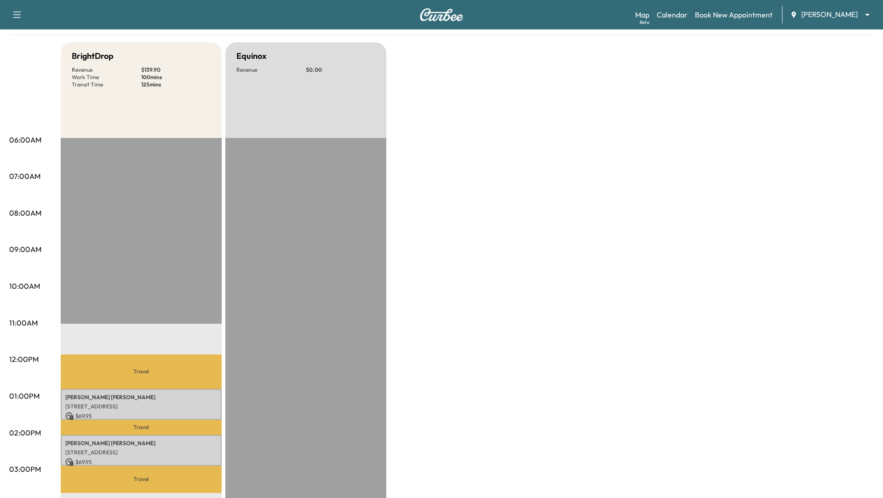
scroll to position [0, 0]
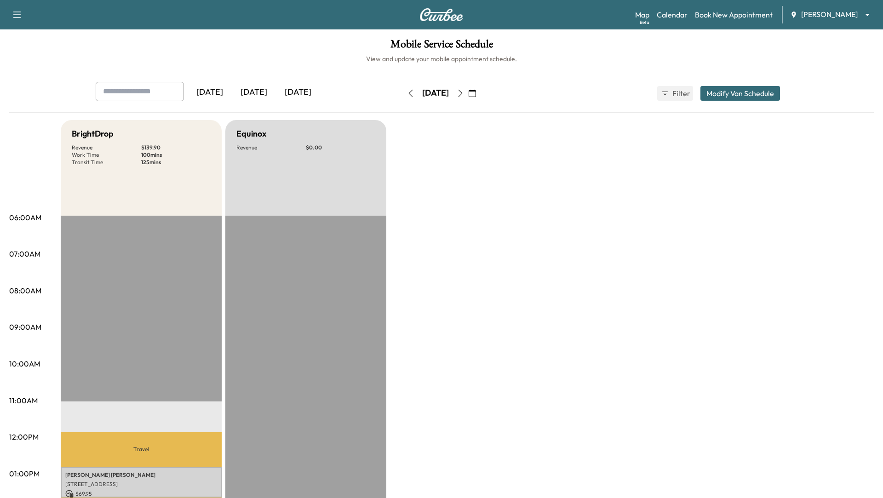
click at [407, 91] on icon "button" at bounding box center [410, 93] width 7 height 7
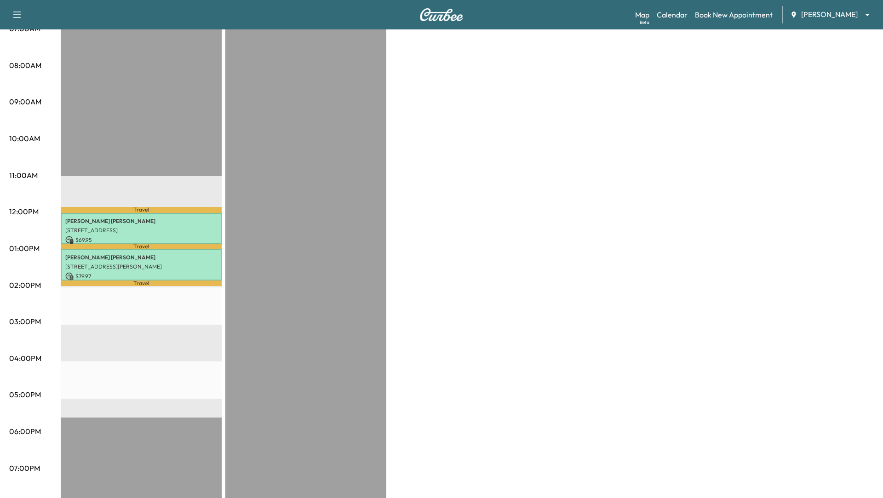
scroll to position [215, 0]
